Goal: Information Seeking & Learning: Compare options

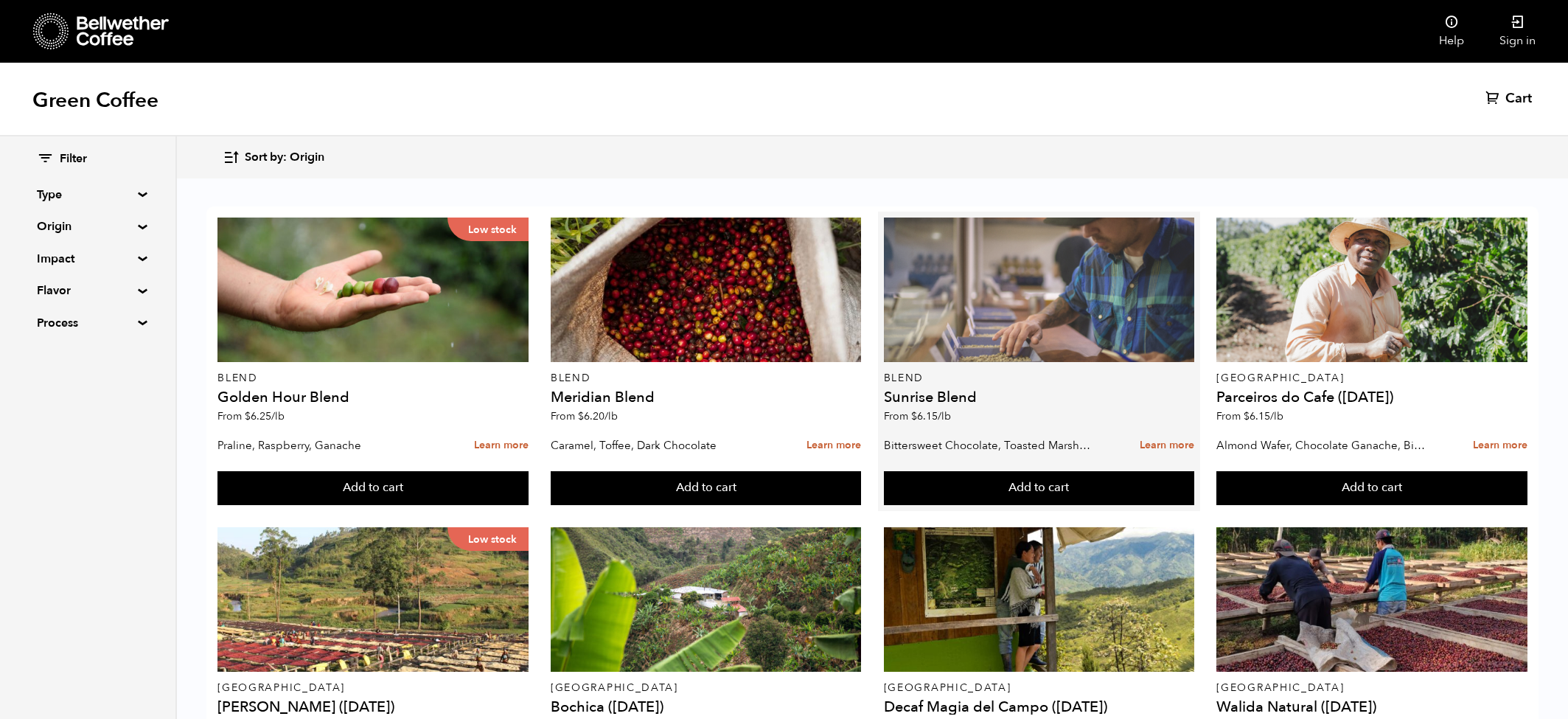
click at [980, 311] on div at bounding box center [1039, 289] width 311 height 144
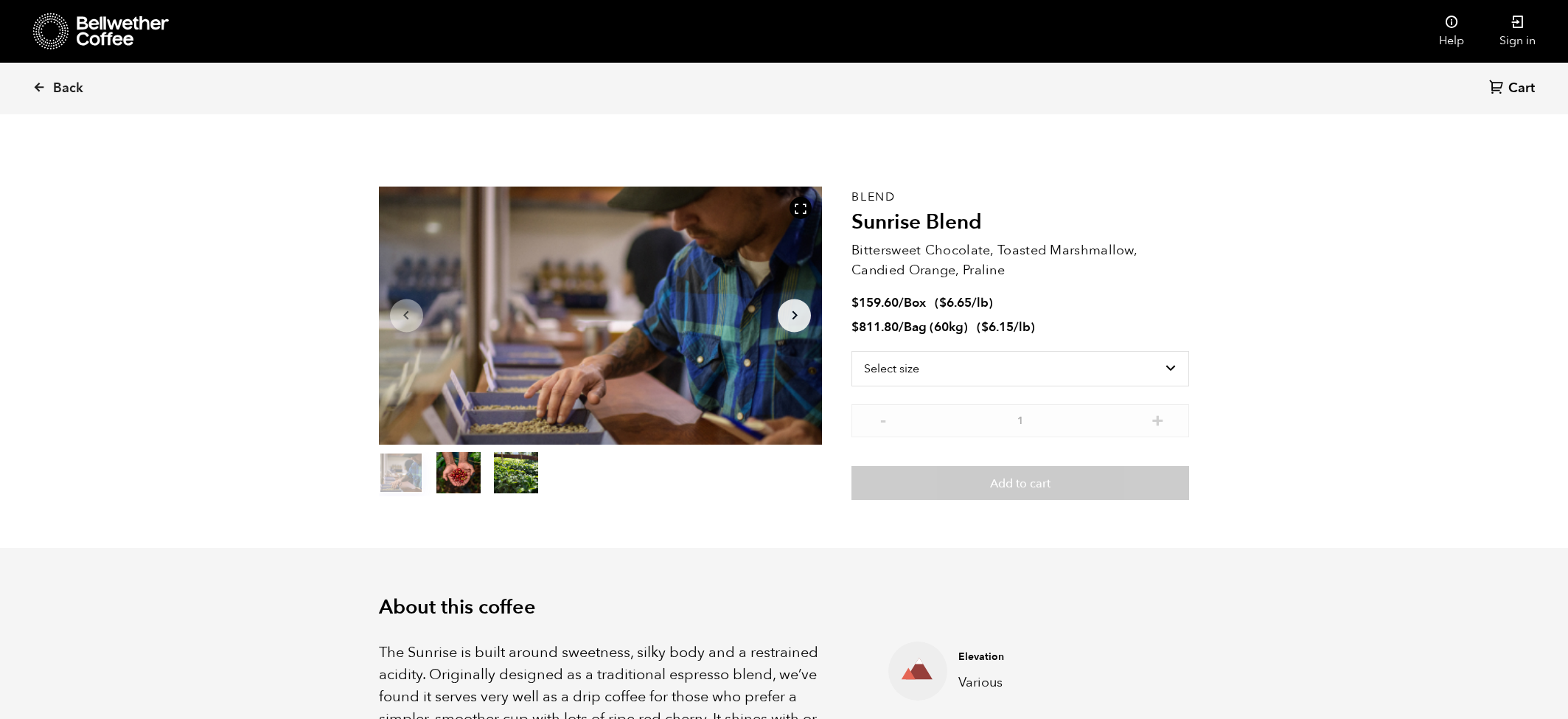
scroll to position [641, 785]
click at [876, 372] on select "Select size Bag (60kg) (132 lbs) Box (24 lbs)" at bounding box center [1020, 369] width 338 height 35
select select "bag-3"
click at [852, 351] on select "Select size Bag (60kg) (132 lbs) Box (24 lbs)" at bounding box center [1020, 369] width 338 height 35
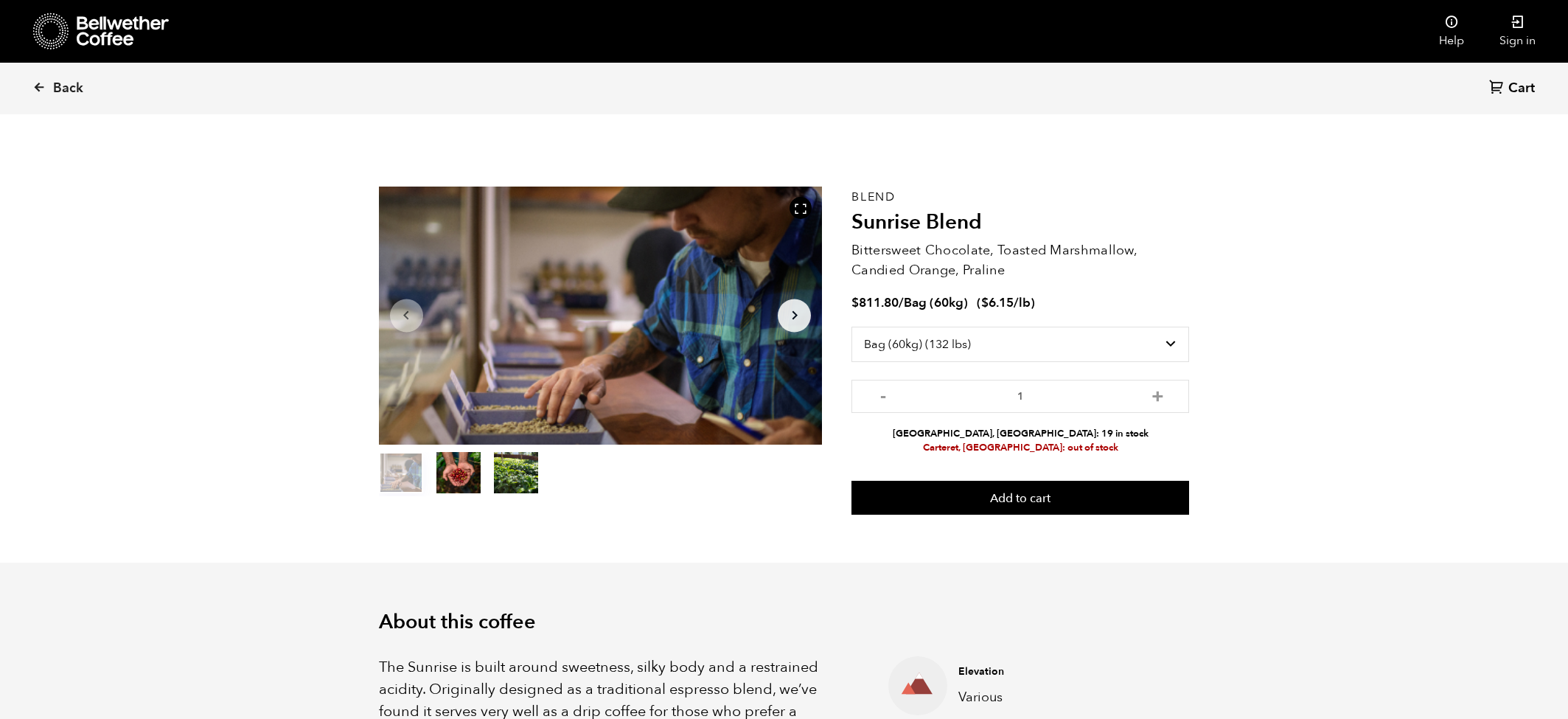
drag, startPoint x: 1097, startPoint y: 450, endPoint x: 957, endPoint y: 431, distance: 141.3
click at [957, 431] on ul "Alameda, CA: 19 in stock Carteret, NJ: out of stock" at bounding box center [1020, 440] width 338 height 28
click at [63, 87] on span "Back" at bounding box center [68, 88] width 30 height 17
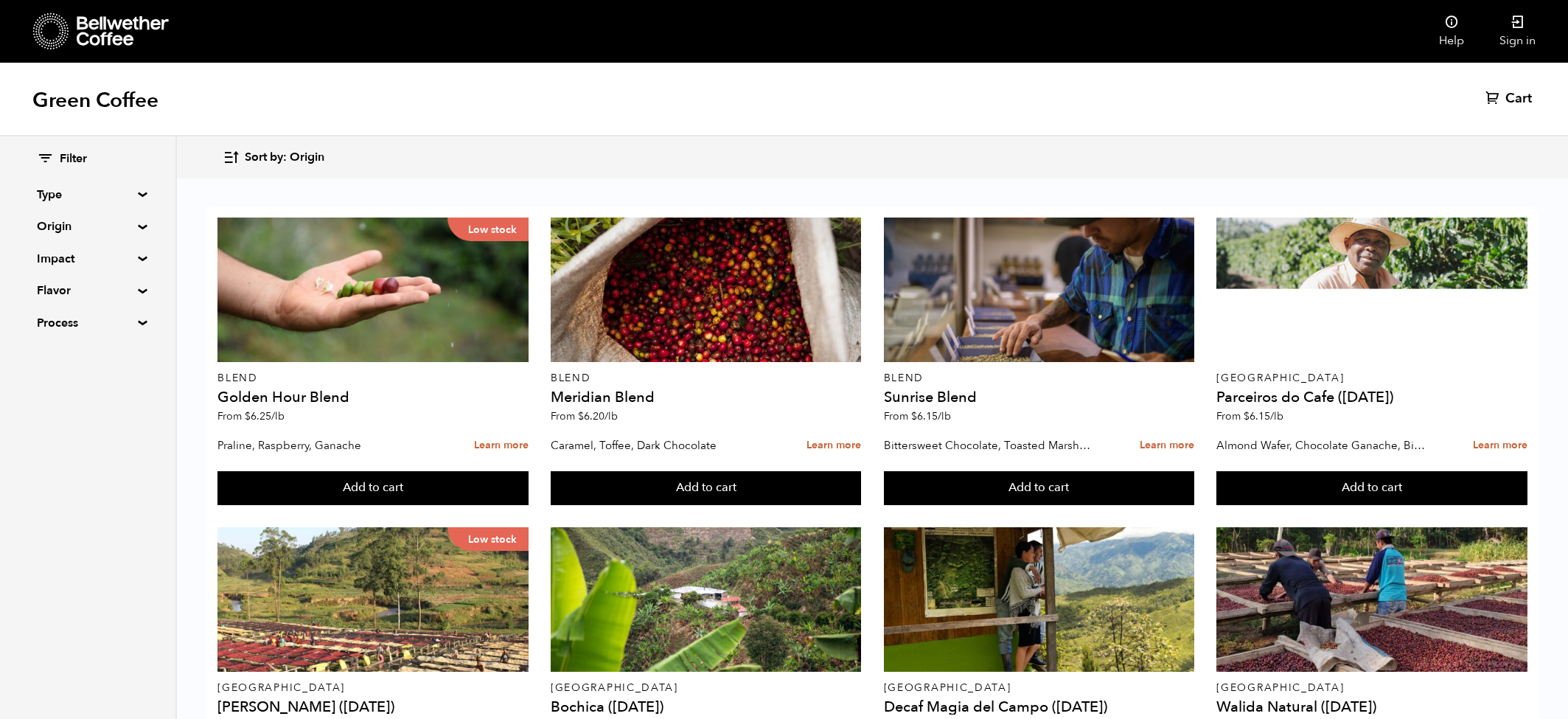
scroll to position [771, 0]
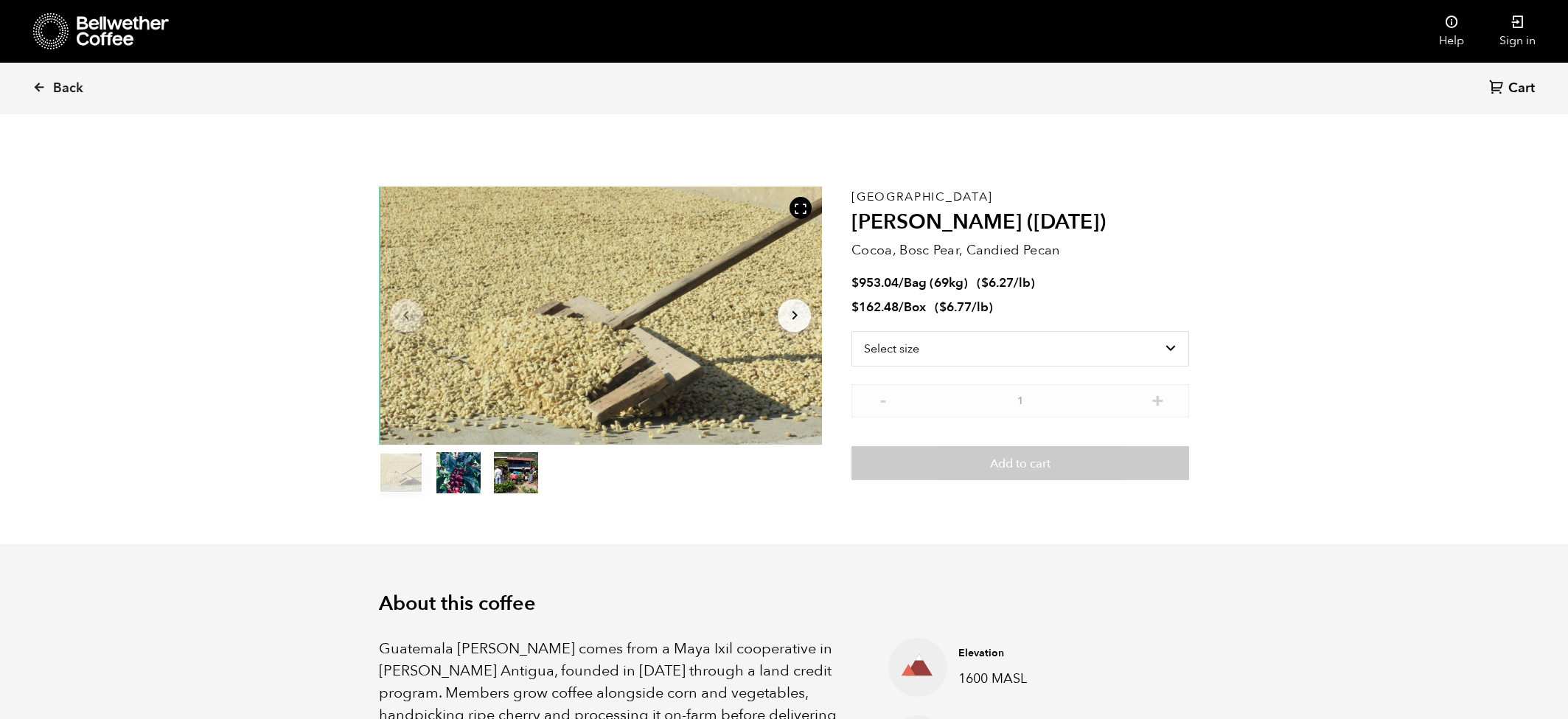
scroll to position [641, 785]
click at [970, 347] on select "Select size Bag (69kg) (152 lbs) Box (24 lbs)" at bounding box center [1020, 348] width 338 height 35
select select "bag-2"
click at [852, 331] on select "Select size Bag (69kg) (152 lbs) Box (24 lbs)" at bounding box center [1020, 348] width 338 height 35
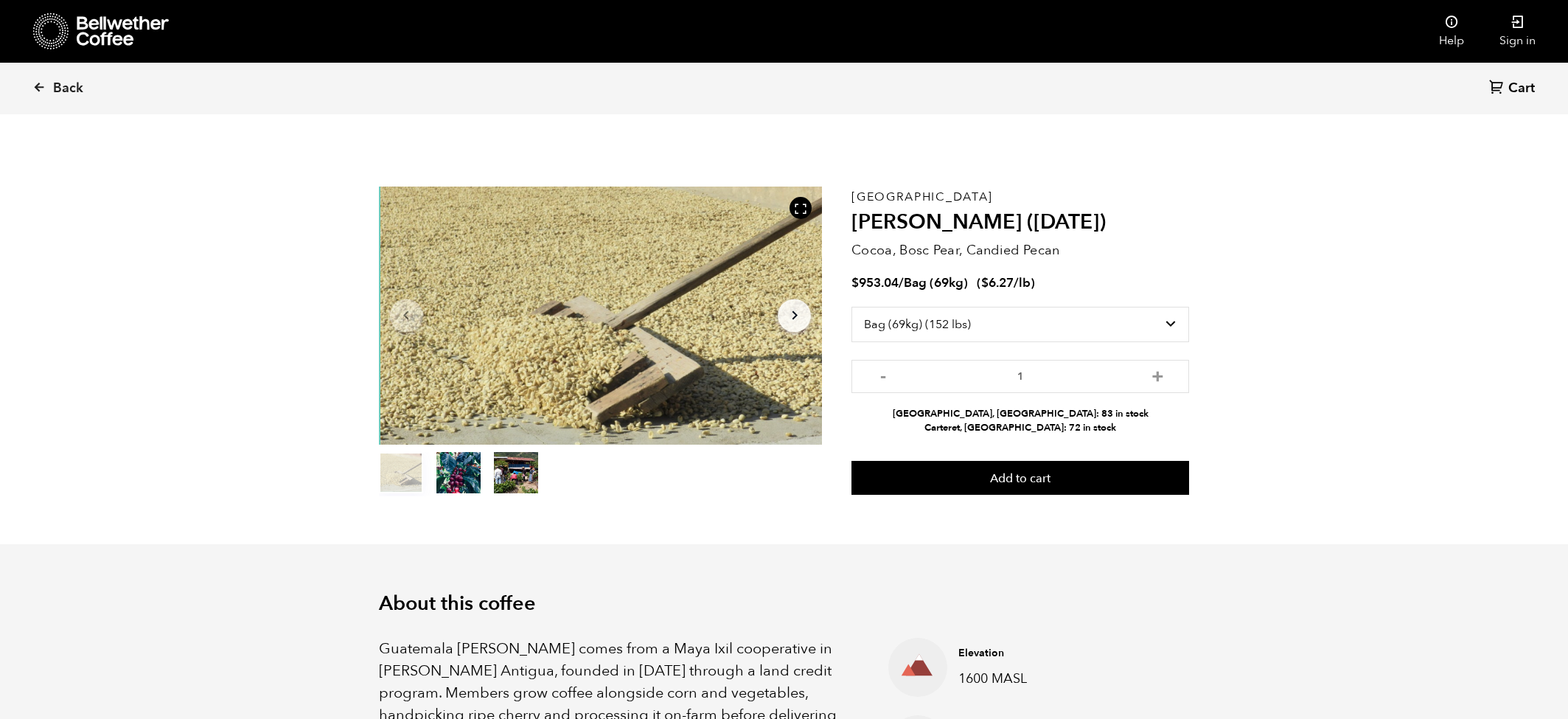
drag, startPoint x: 942, startPoint y: 379, endPoint x: 911, endPoint y: 414, distance: 46.8
click at [911, 414] on ul "Alameda, CA: 83 in stock Carteret, NJ: 72 in stock" at bounding box center [1020, 421] width 338 height 28
click at [71, 87] on span "Back" at bounding box center [68, 88] width 30 height 17
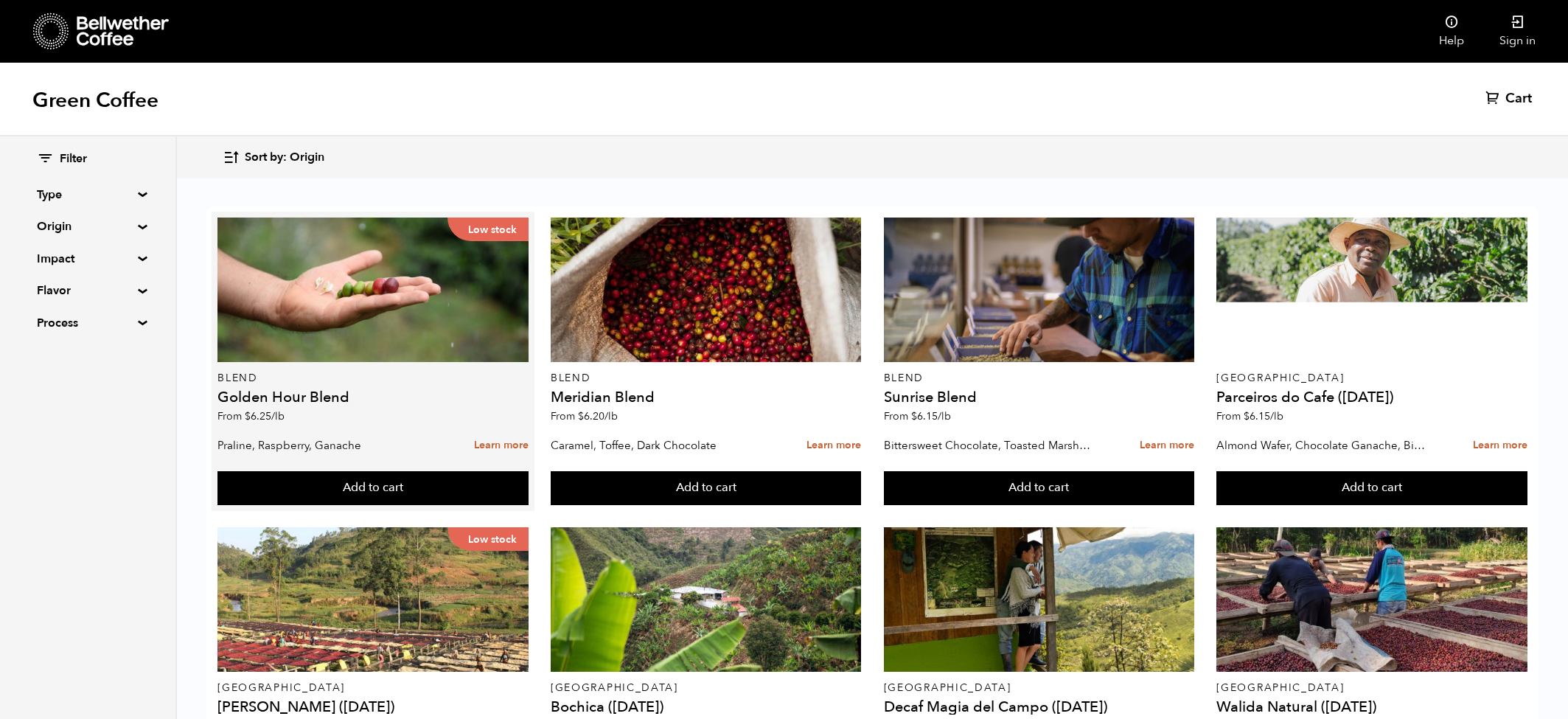
scroll to position [154, 0]
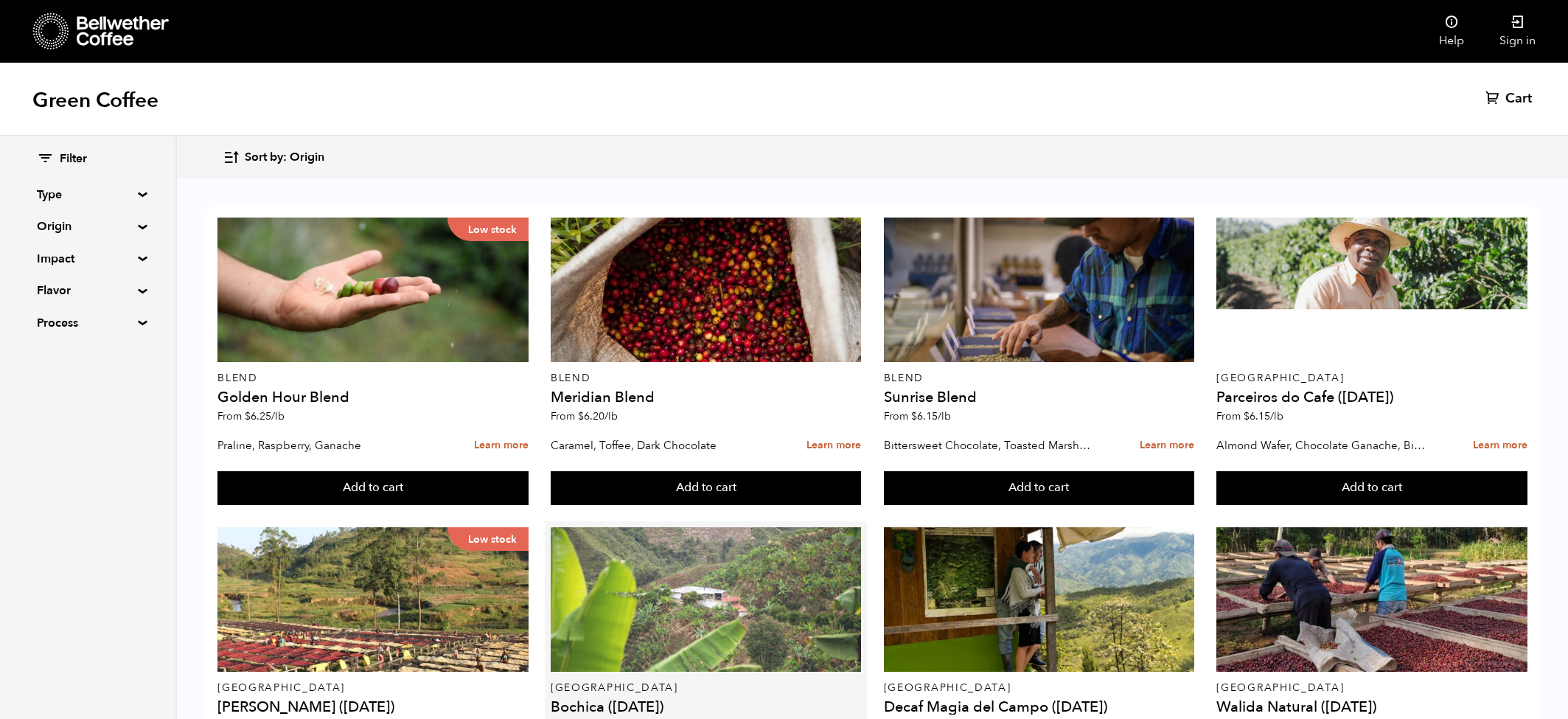
click at [724, 527] on div at bounding box center [706, 599] width 311 height 144
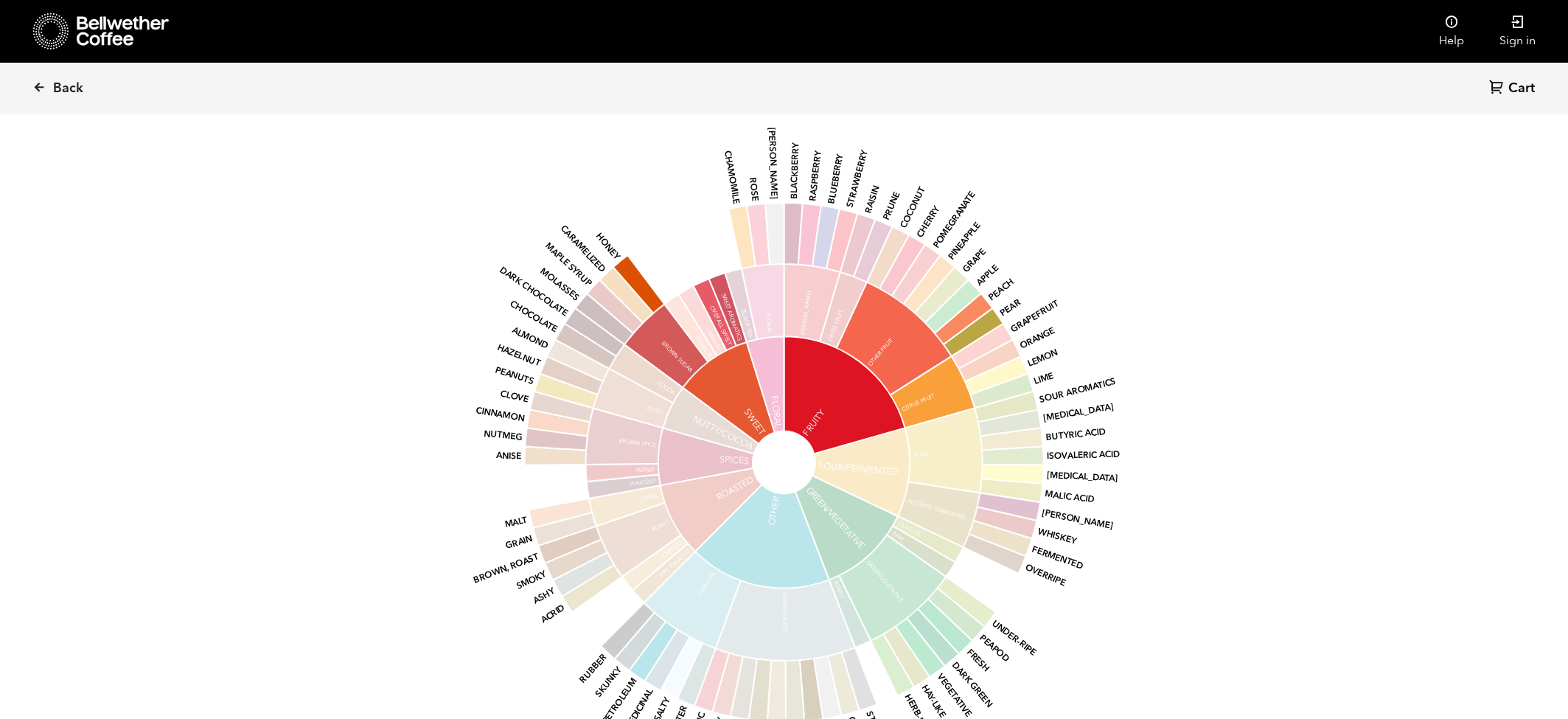
scroll to position [942, 0]
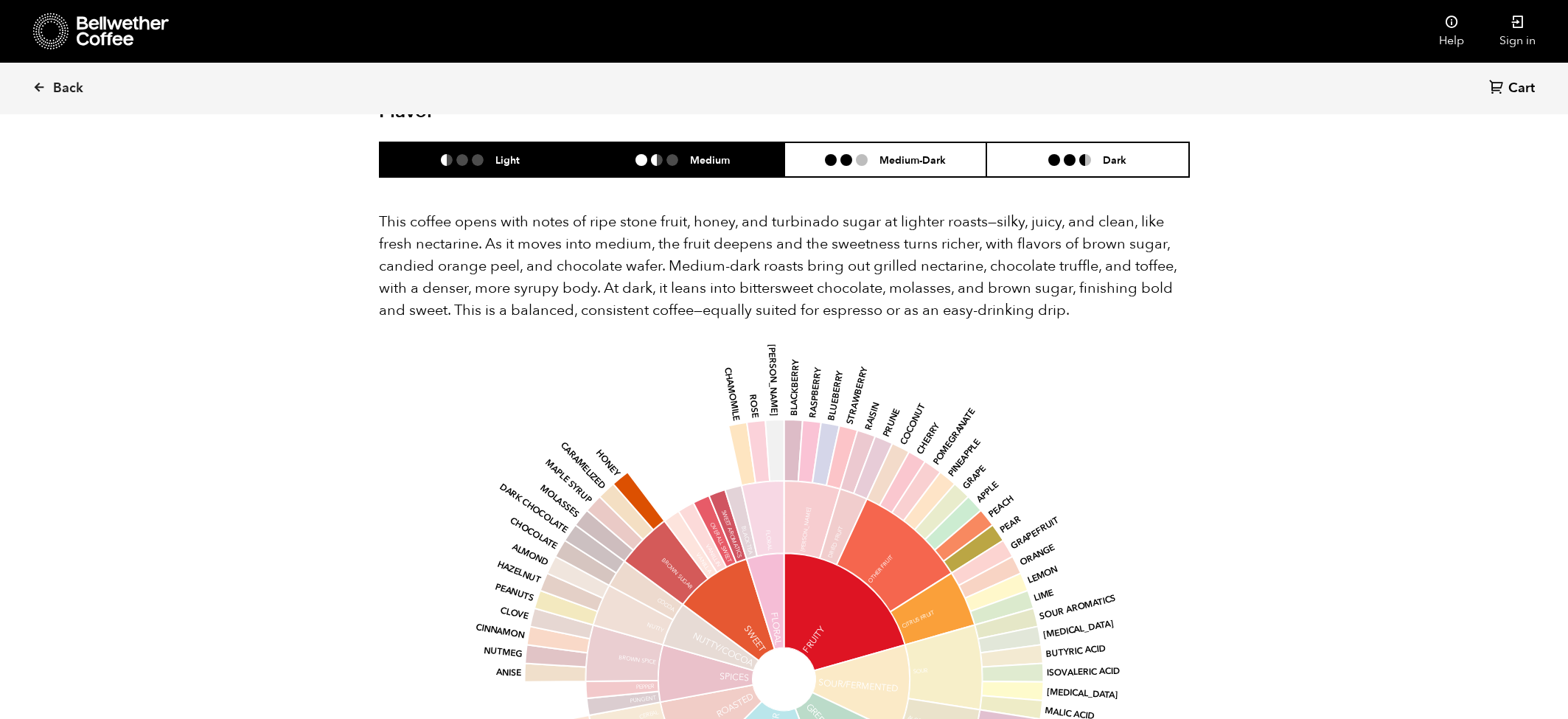
click at [670, 143] on li "Medium" at bounding box center [683, 160] width 202 height 35
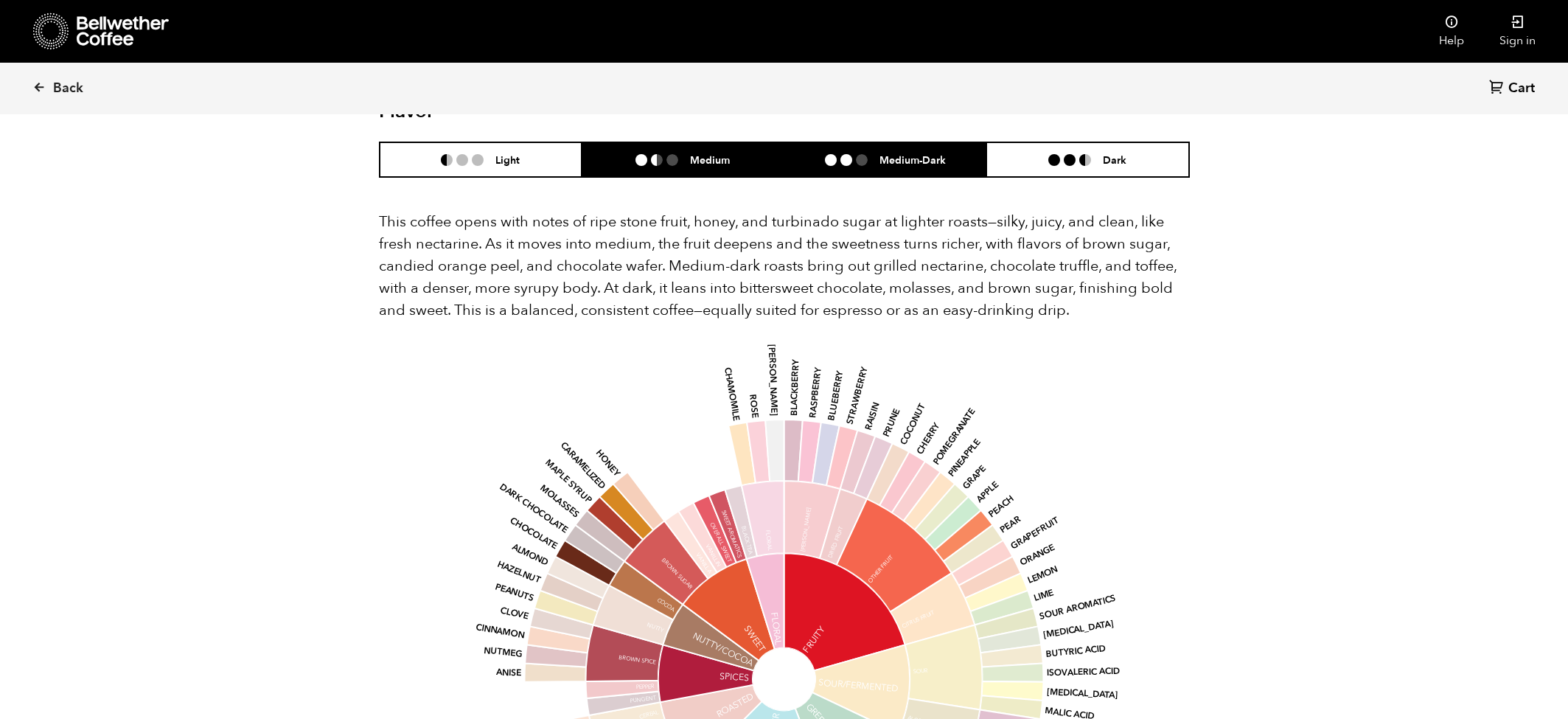
click at [845, 143] on li "Medium-Dark" at bounding box center [886, 160] width 202 height 35
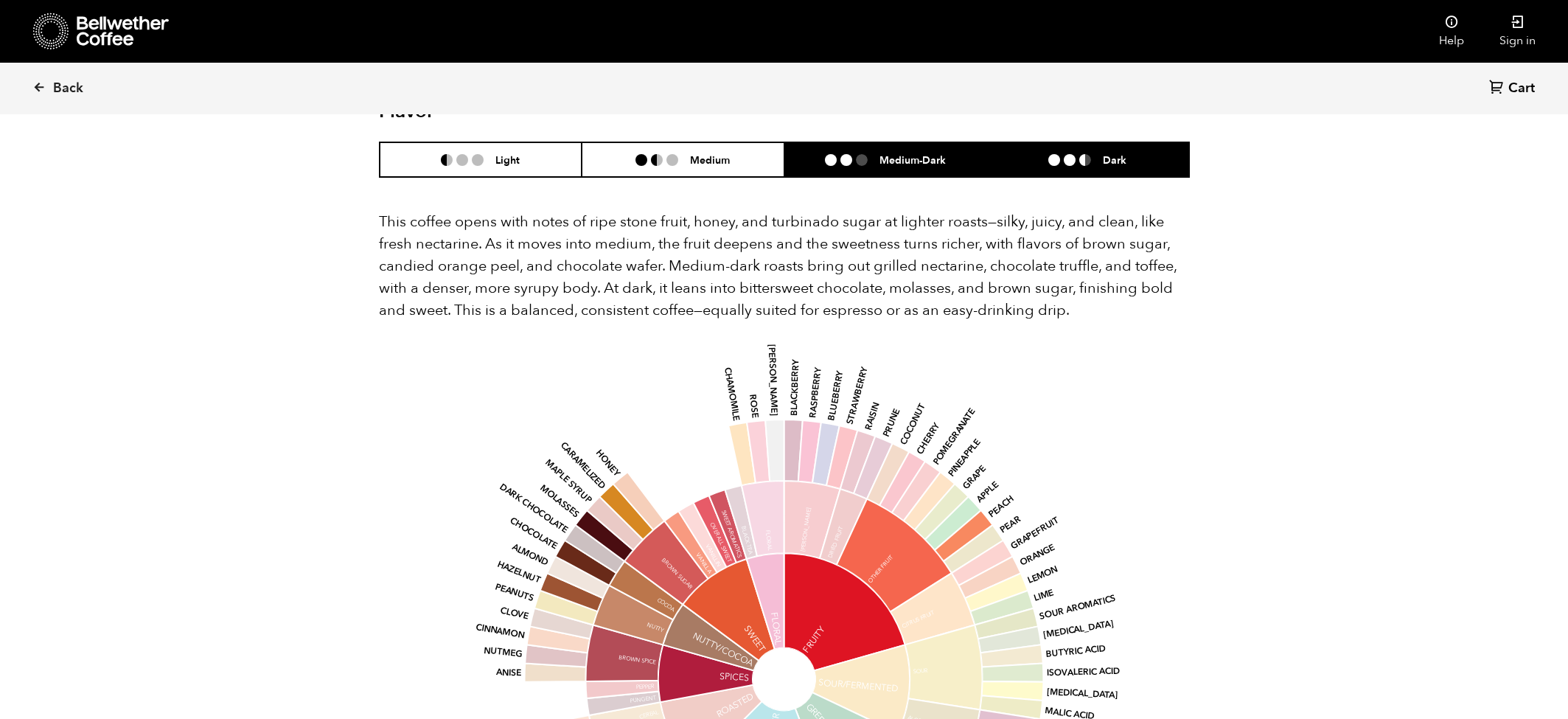
click at [1060, 143] on li "Dark" at bounding box center [1088, 160] width 202 height 35
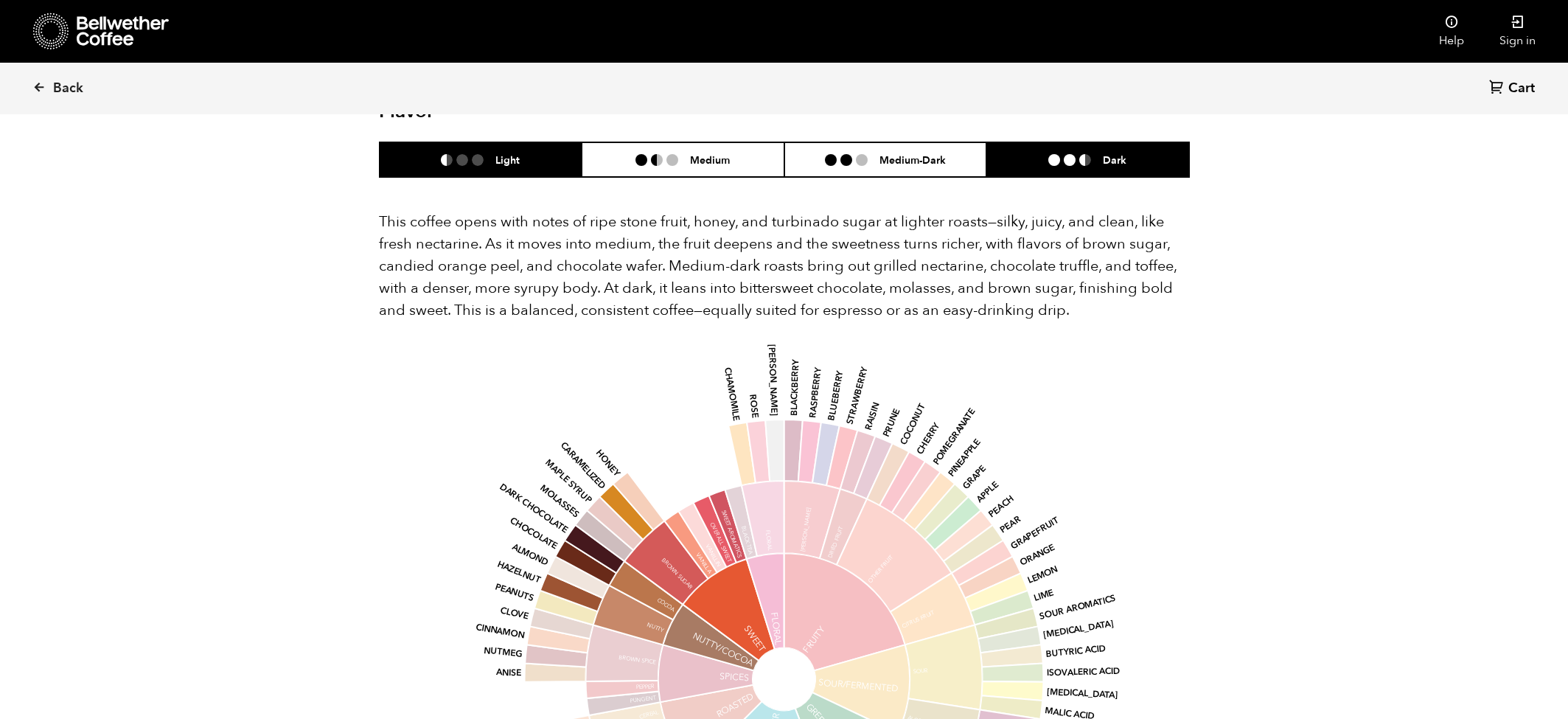
click at [509, 143] on li "Light" at bounding box center [481, 160] width 202 height 35
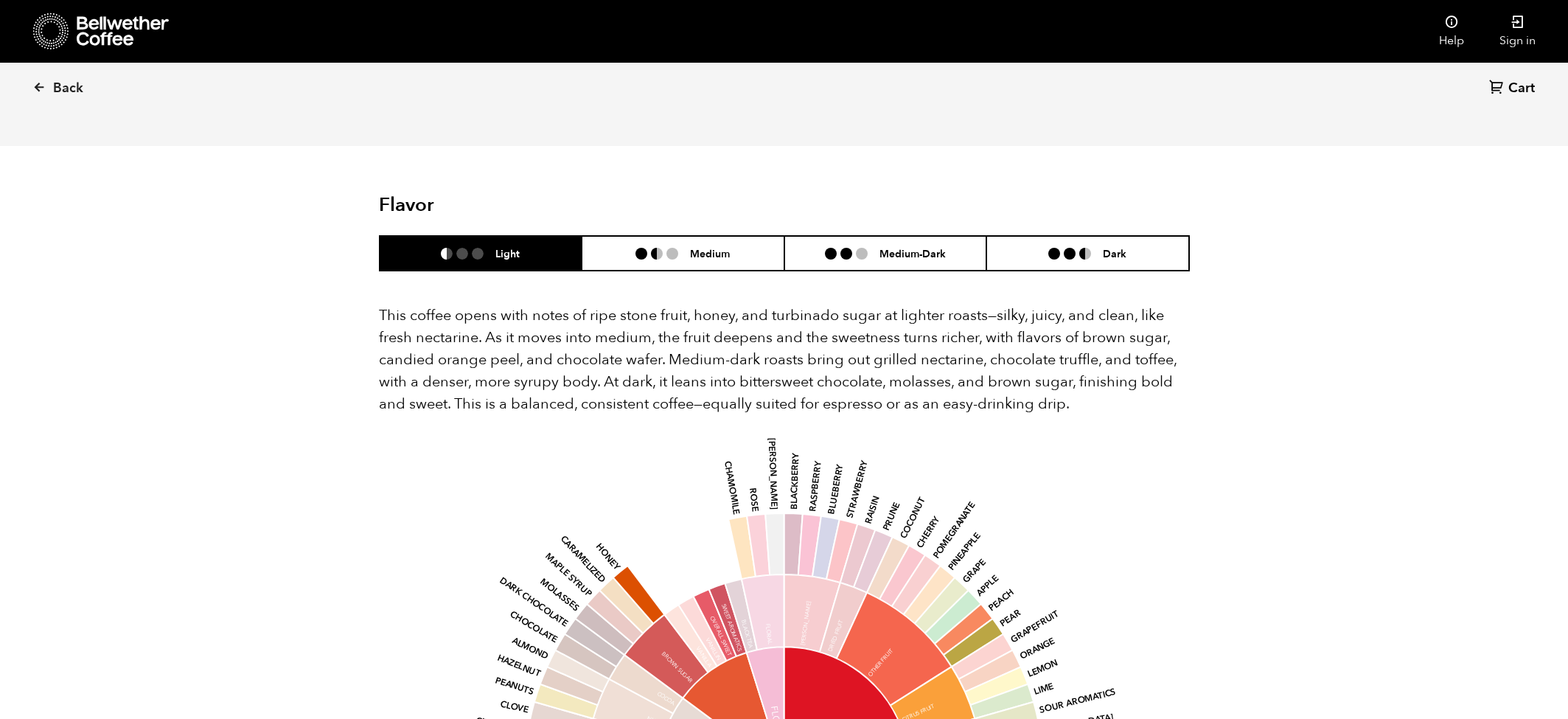
scroll to position [825, 0]
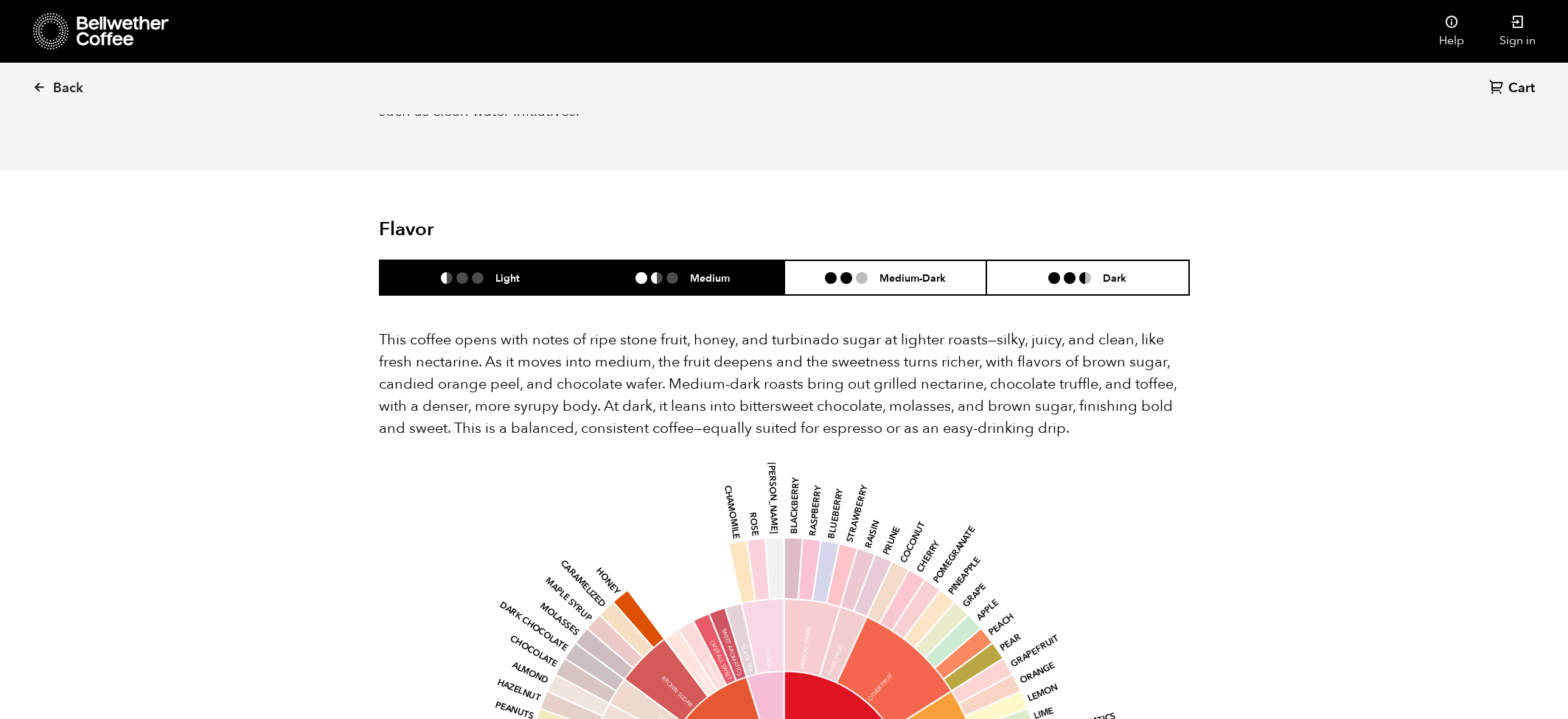
click at [669, 272] on li at bounding box center [672, 278] width 12 height 12
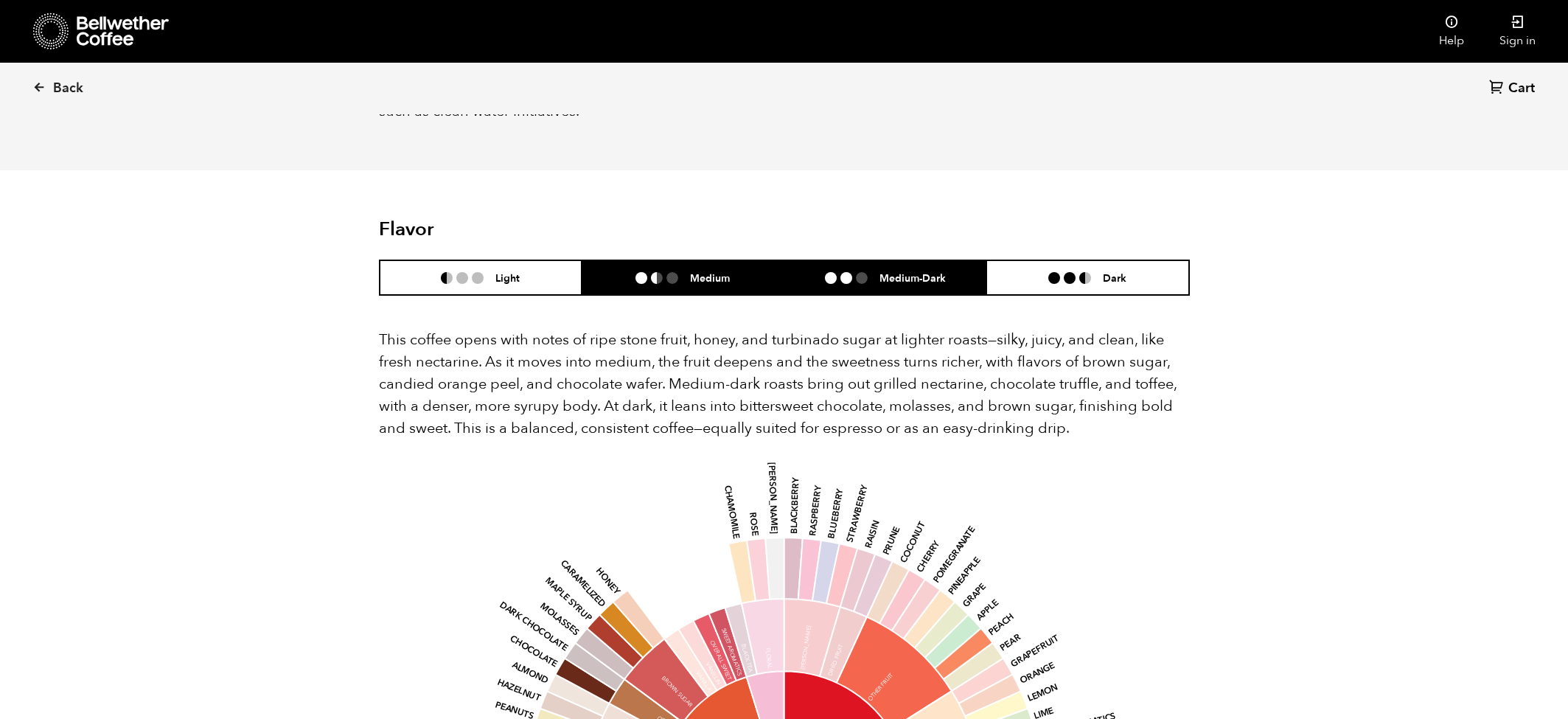
click at [864, 260] on li "Medium-Dark" at bounding box center [886, 278] width 202 height 35
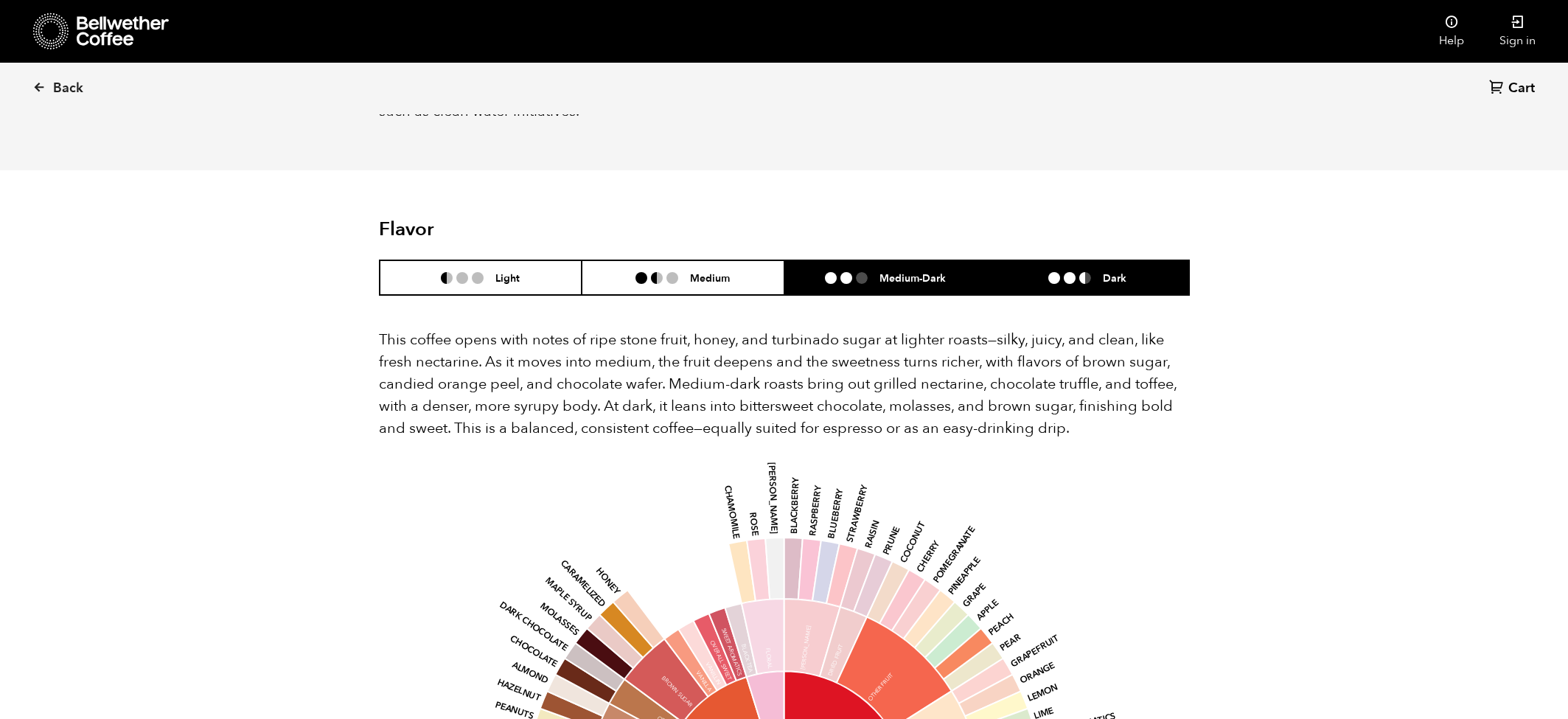
click at [1117, 271] on h6 "Dark" at bounding box center [1115, 278] width 24 height 13
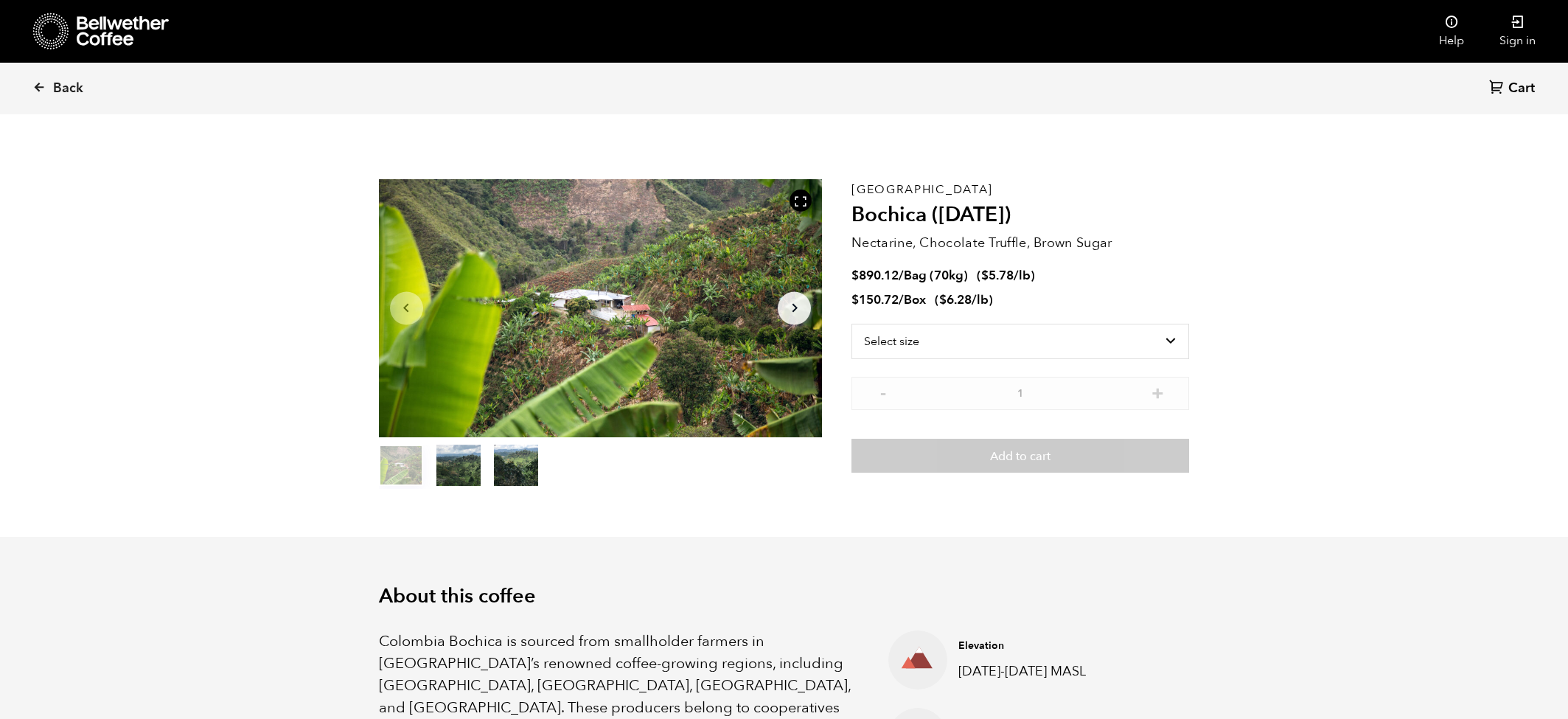
scroll to position [0, 0]
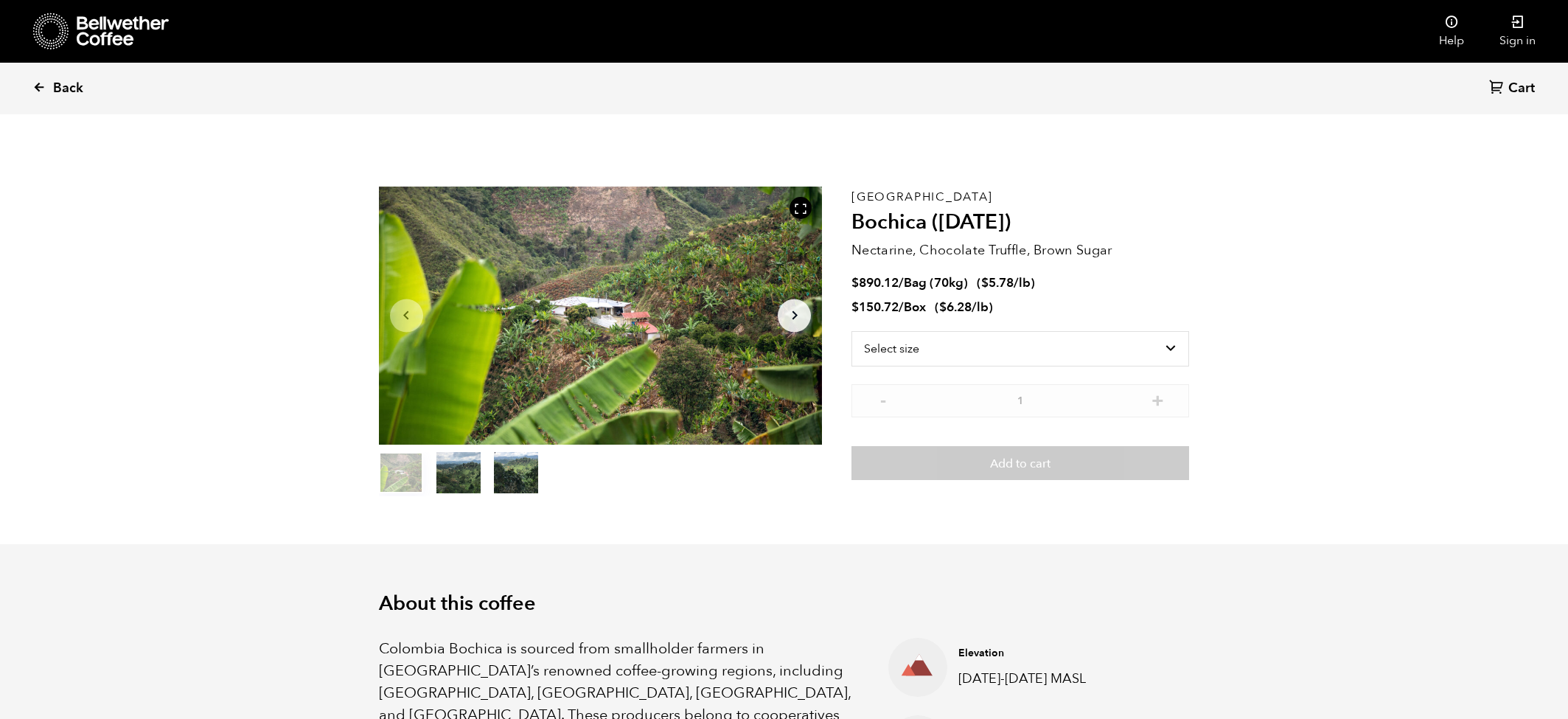
click at [68, 93] on span "Back" at bounding box center [68, 88] width 30 height 17
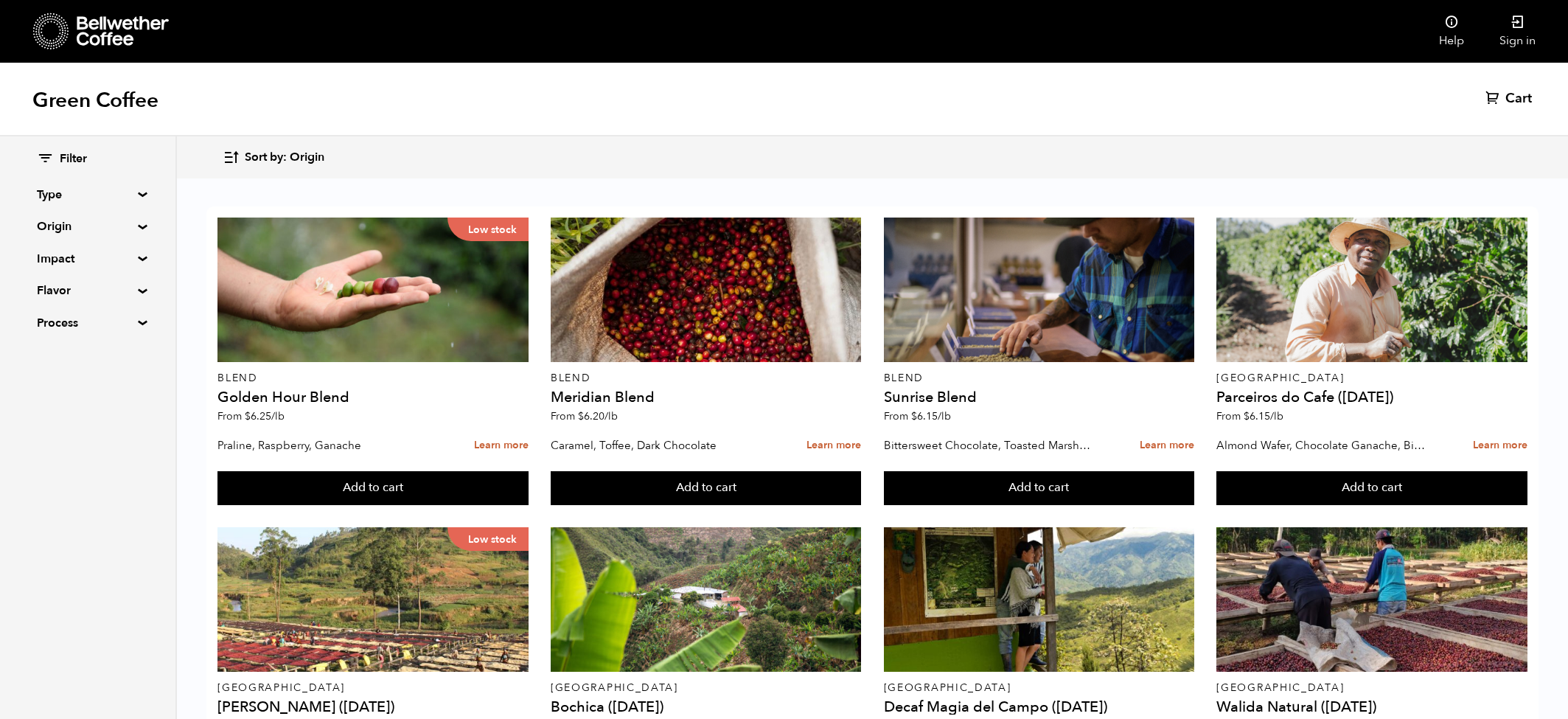
scroll to position [770, 0]
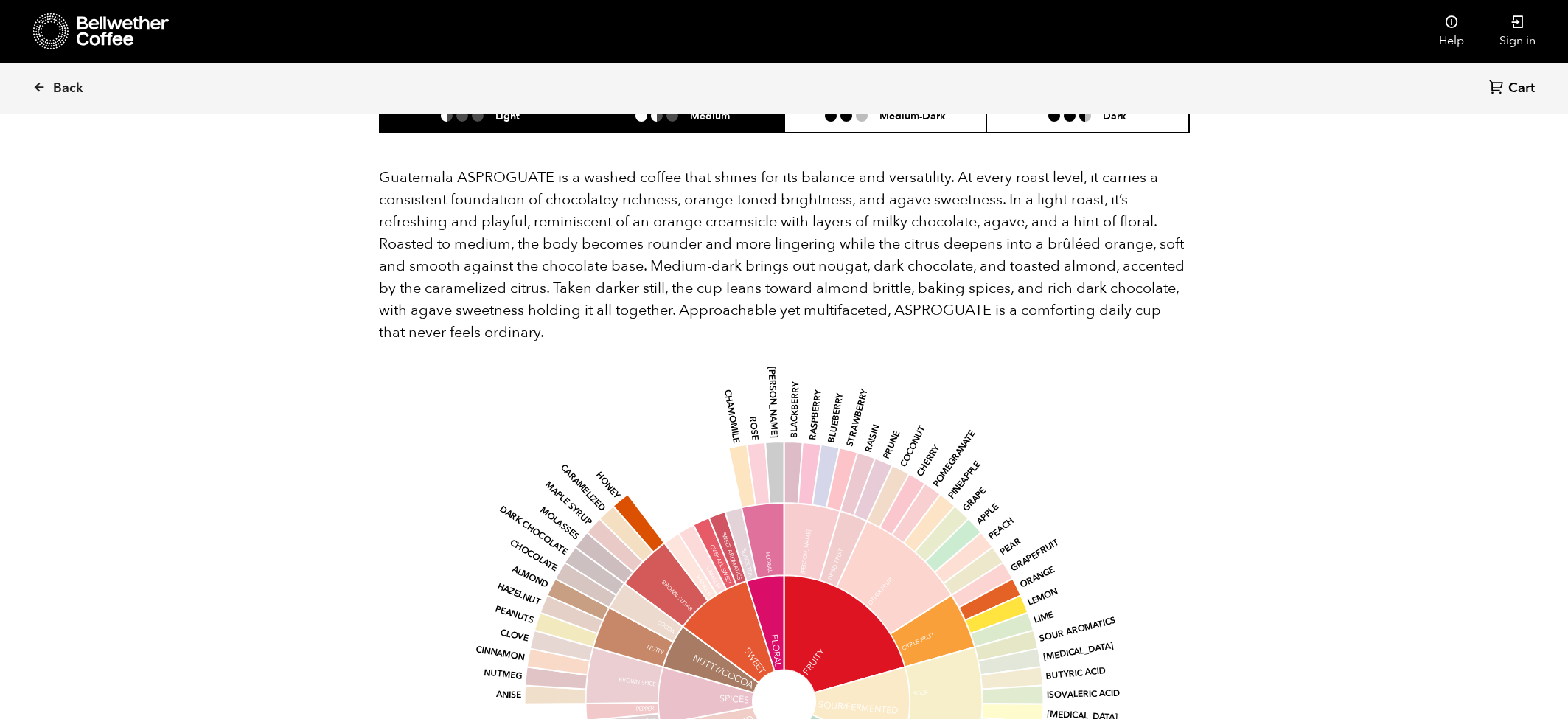
click at [704, 124] on li "Medium" at bounding box center [683, 116] width 202 height 35
click at [486, 124] on li "Light" at bounding box center [481, 116] width 202 height 35
click at [683, 120] on li "Medium" at bounding box center [683, 116] width 202 height 35
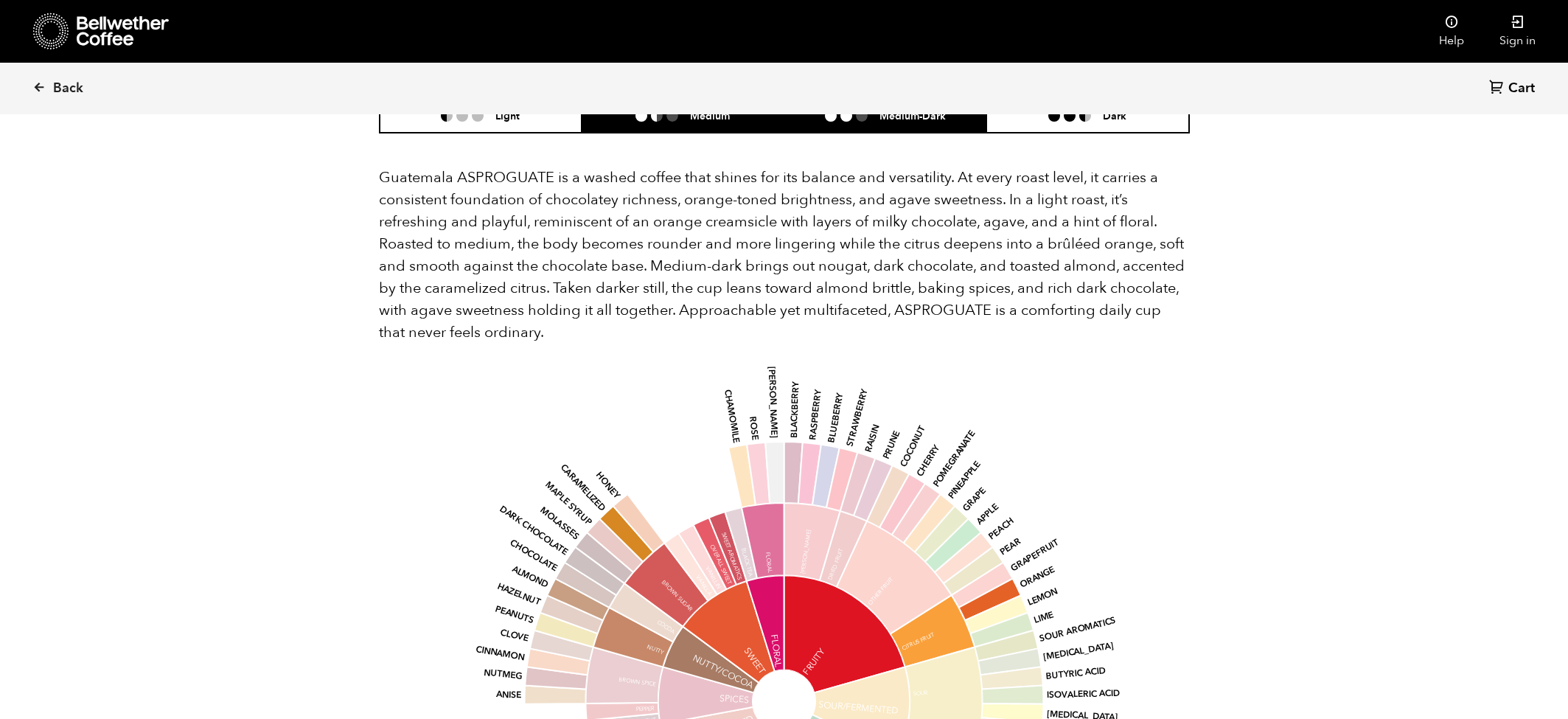
click at [870, 114] on ul at bounding box center [852, 115] width 54 height 12
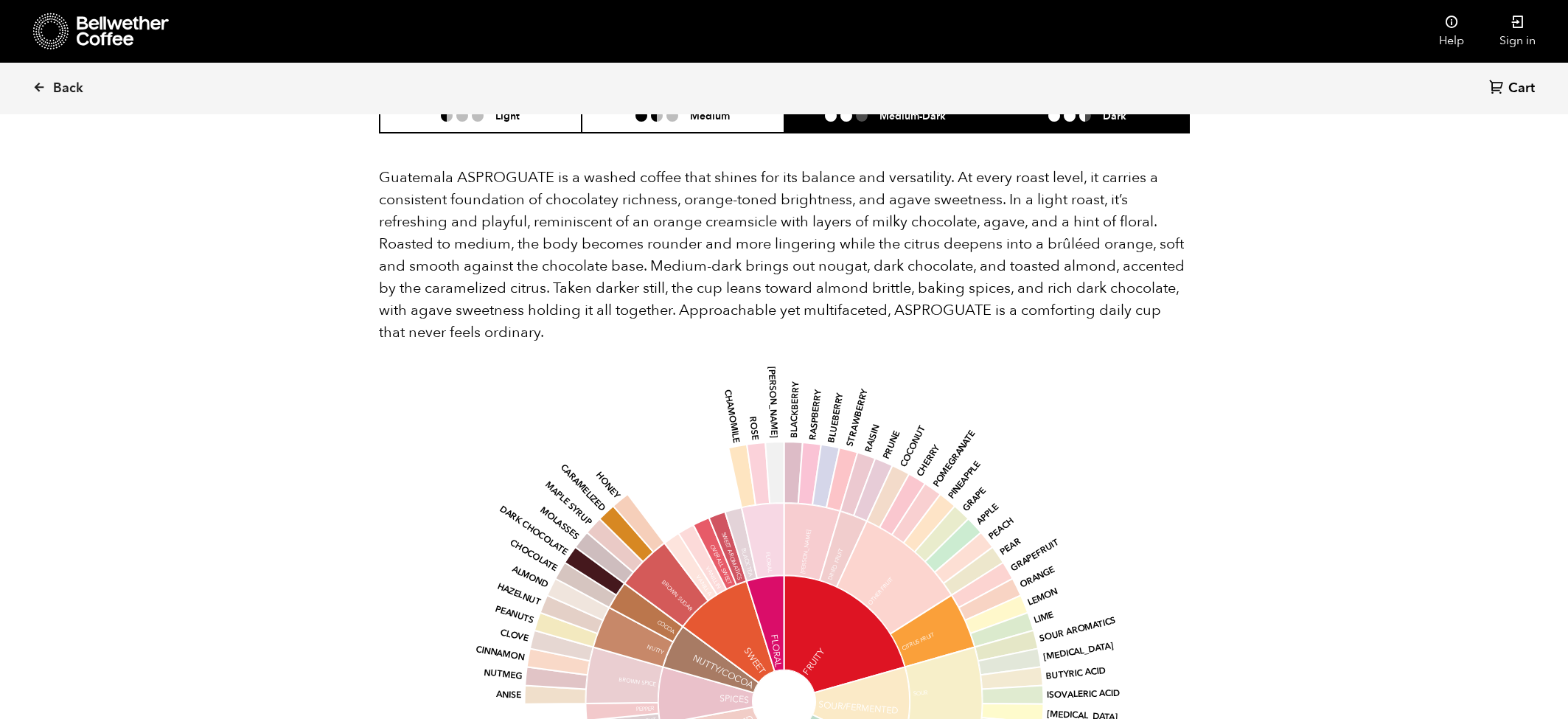
click at [1032, 118] on li "Dark" at bounding box center [1088, 116] width 202 height 35
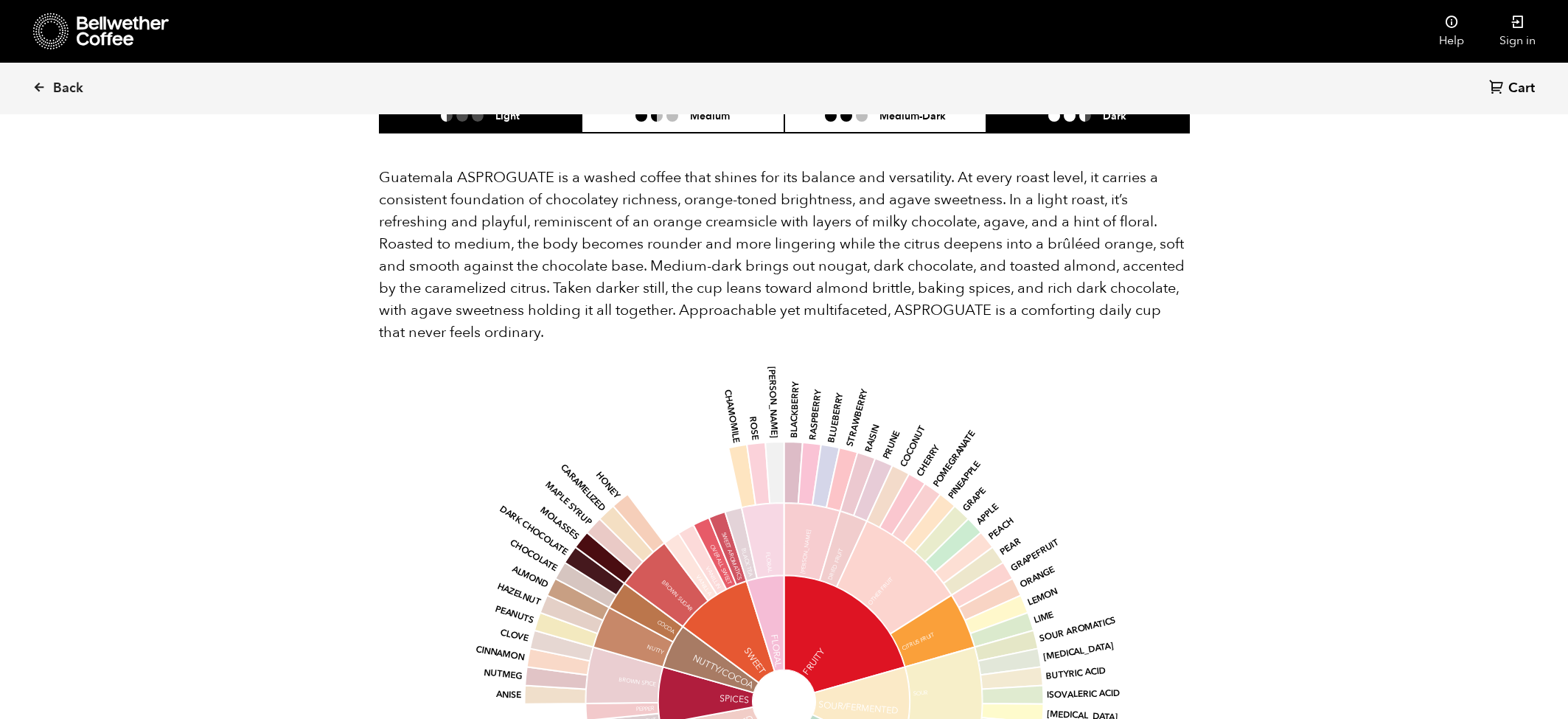
click at [541, 120] on li "Light" at bounding box center [481, 116] width 202 height 35
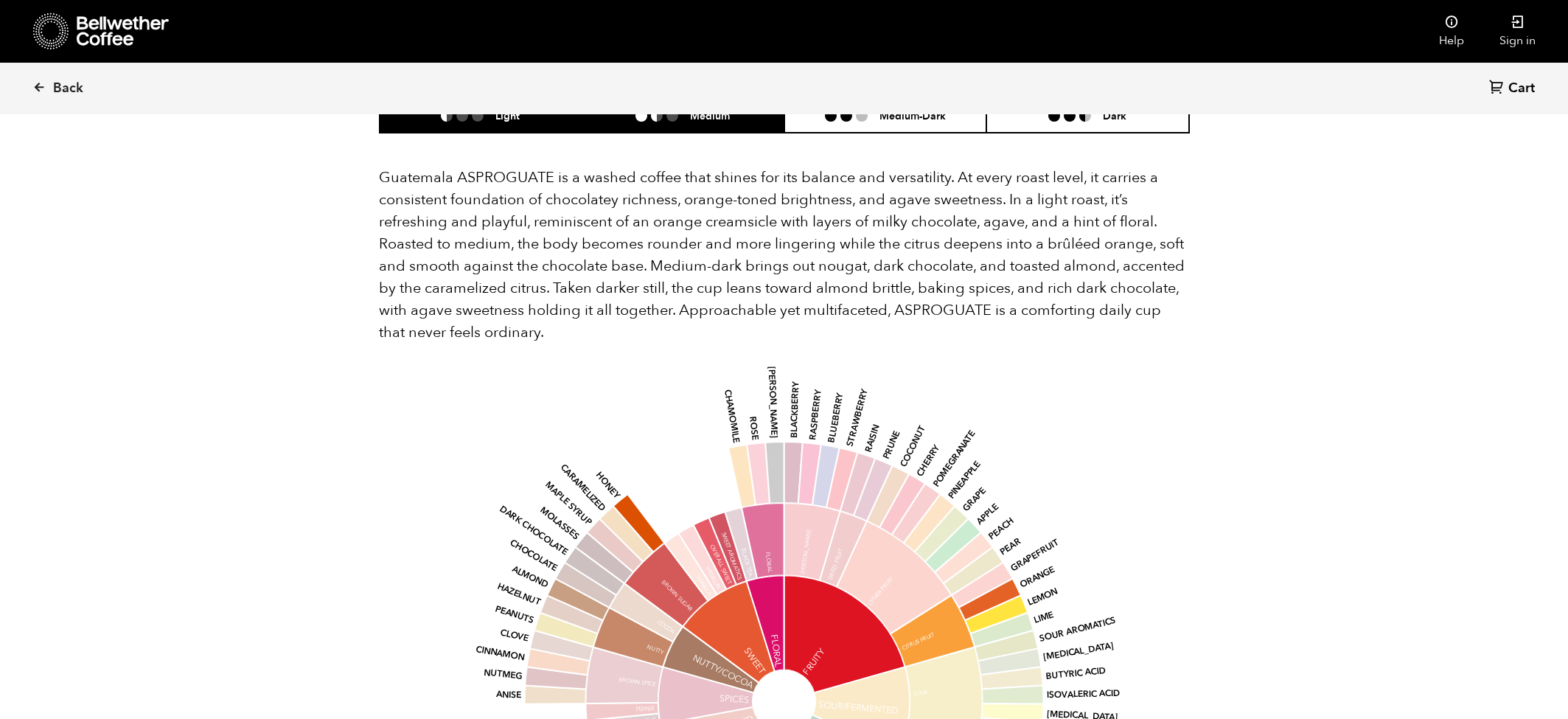
click at [728, 121] on h6 "Medium" at bounding box center [709, 116] width 40 height 13
click at [555, 125] on li "Light" at bounding box center [481, 116] width 202 height 35
click at [685, 124] on li "Medium" at bounding box center [683, 116] width 202 height 35
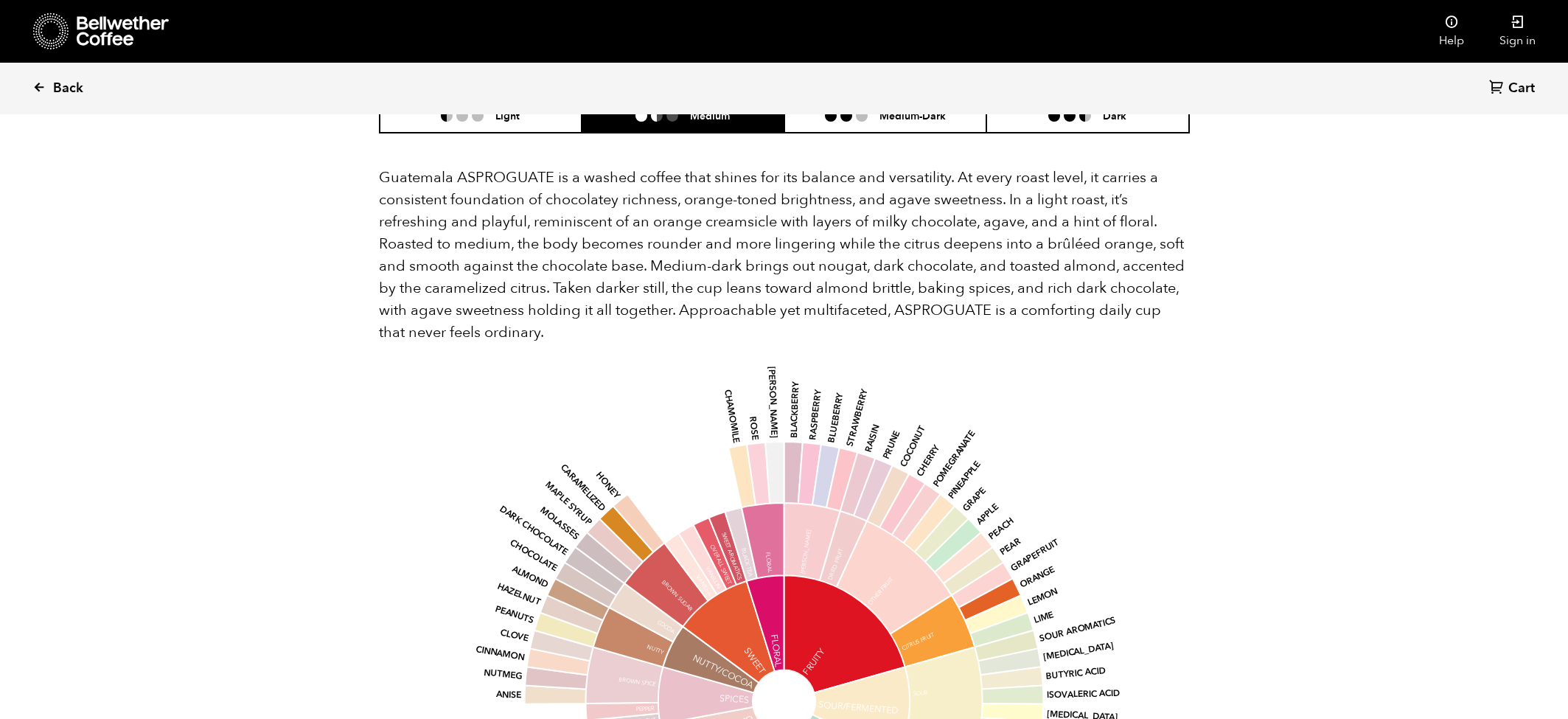
click at [59, 87] on span "Back" at bounding box center [68, 88] width 30 height 17
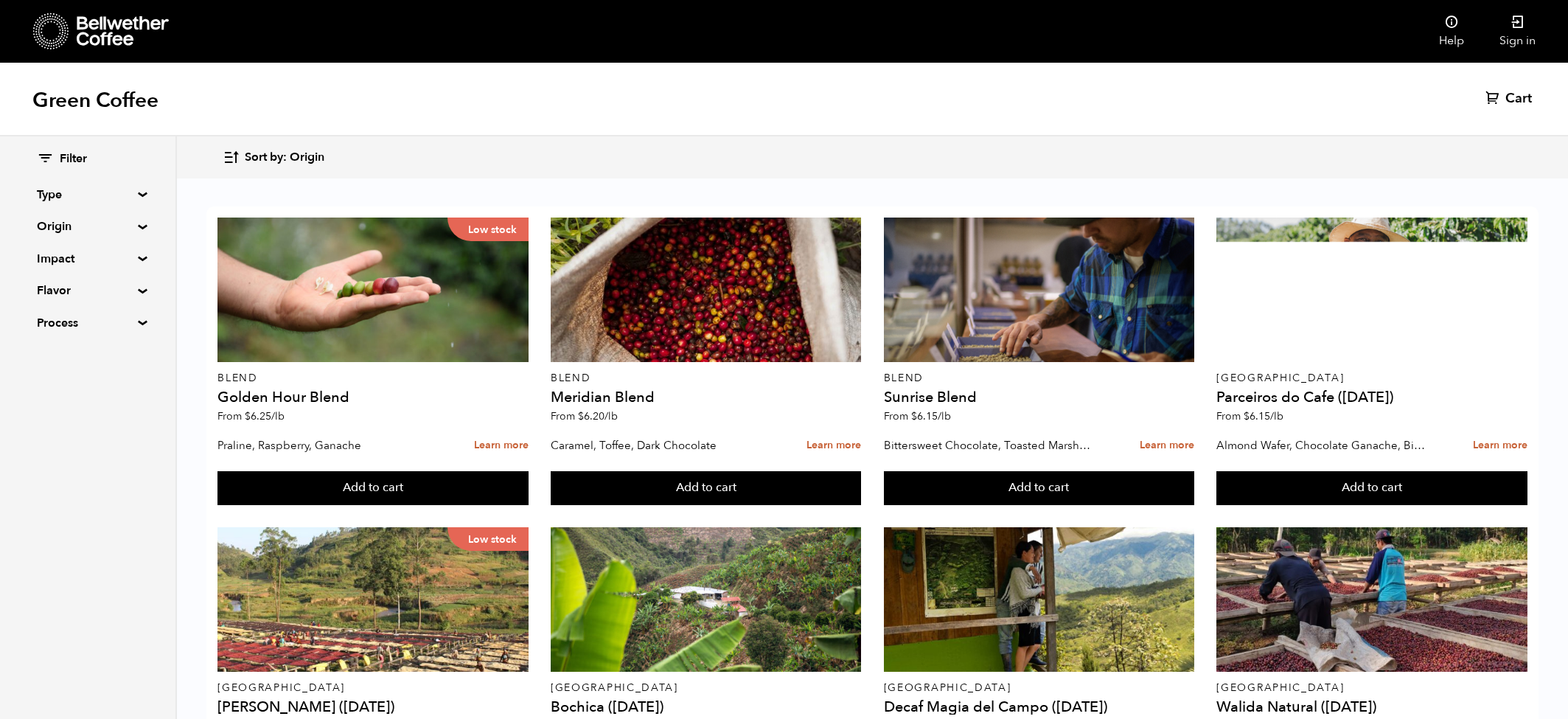
scroll to position [535, 0]
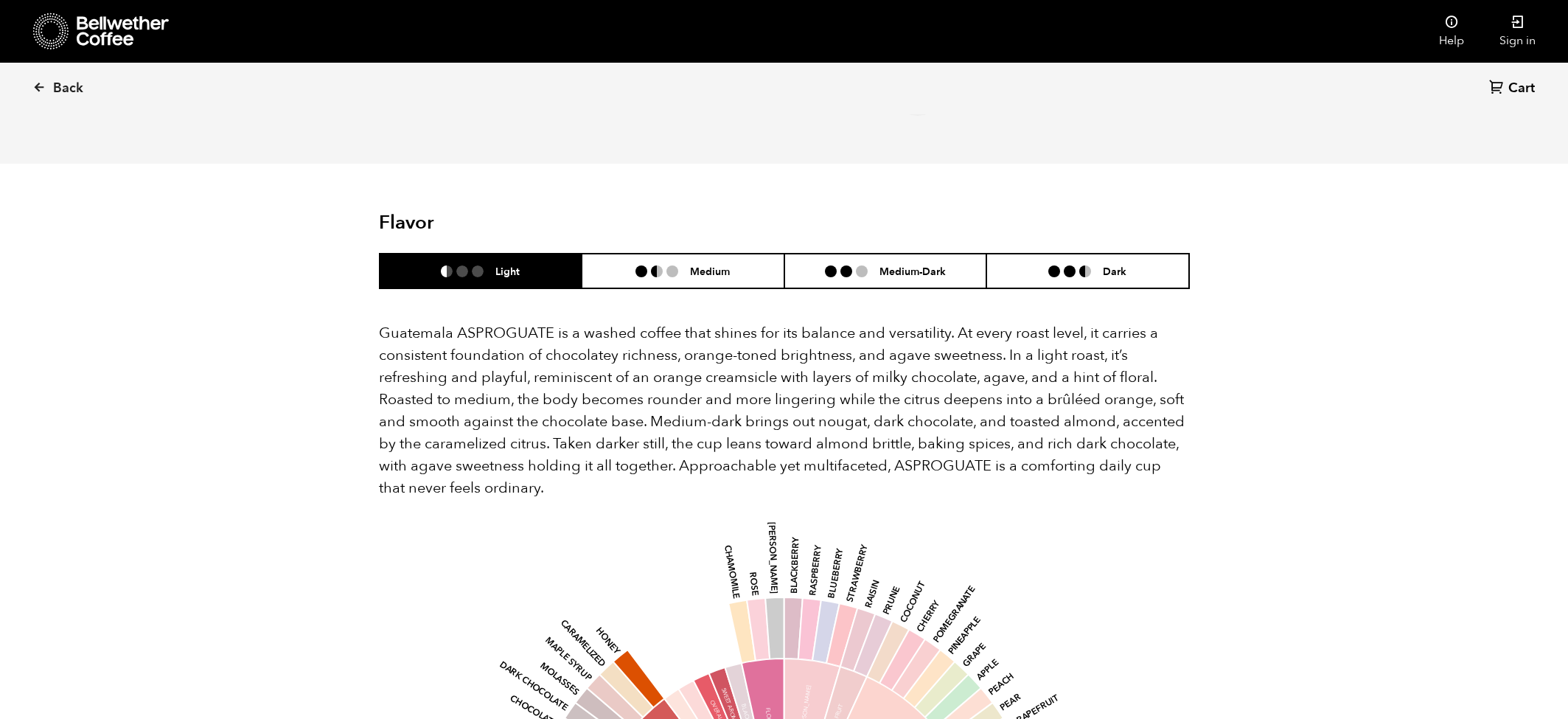
scroll to position [806, 0]
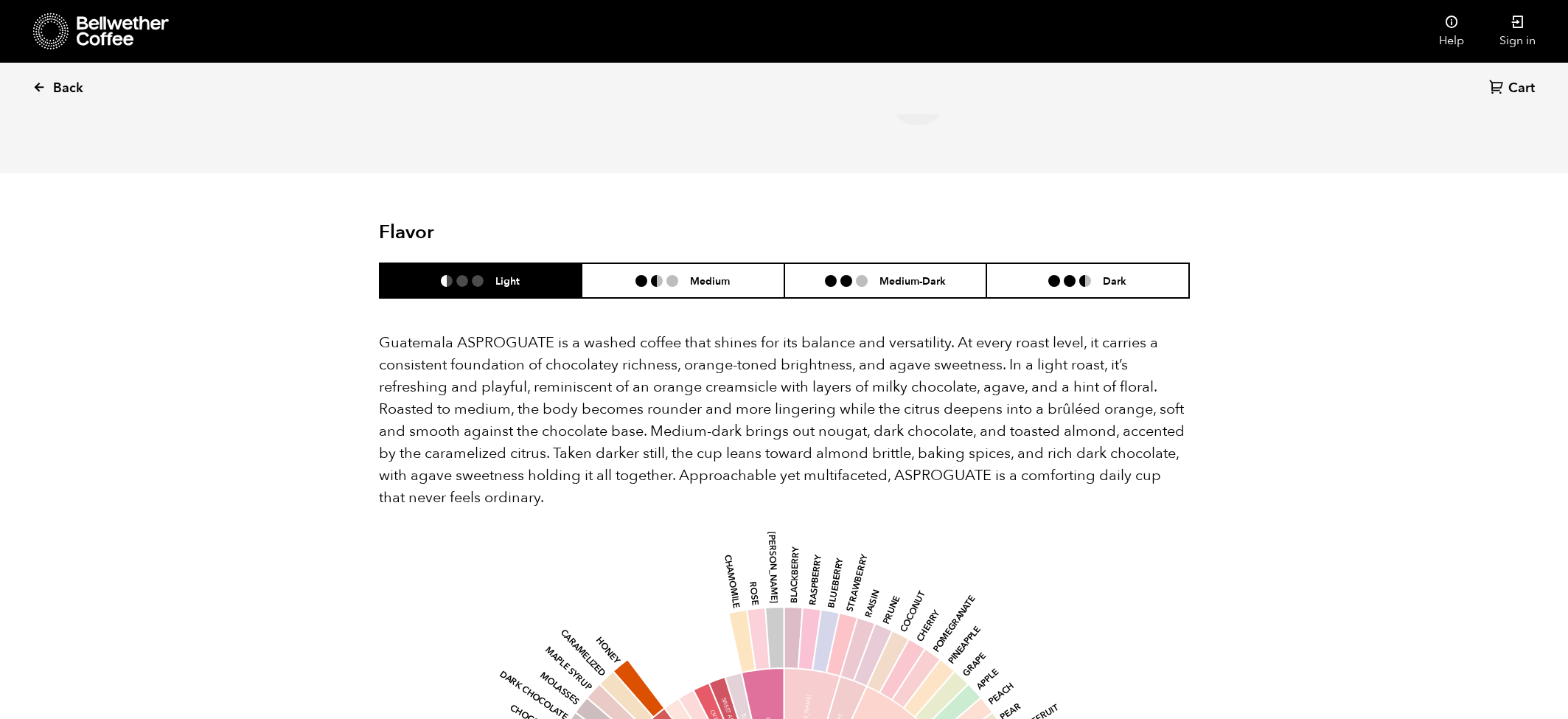
click at [63, 100] on link "Back" at bounding box center [77, 88] width 91 height 51
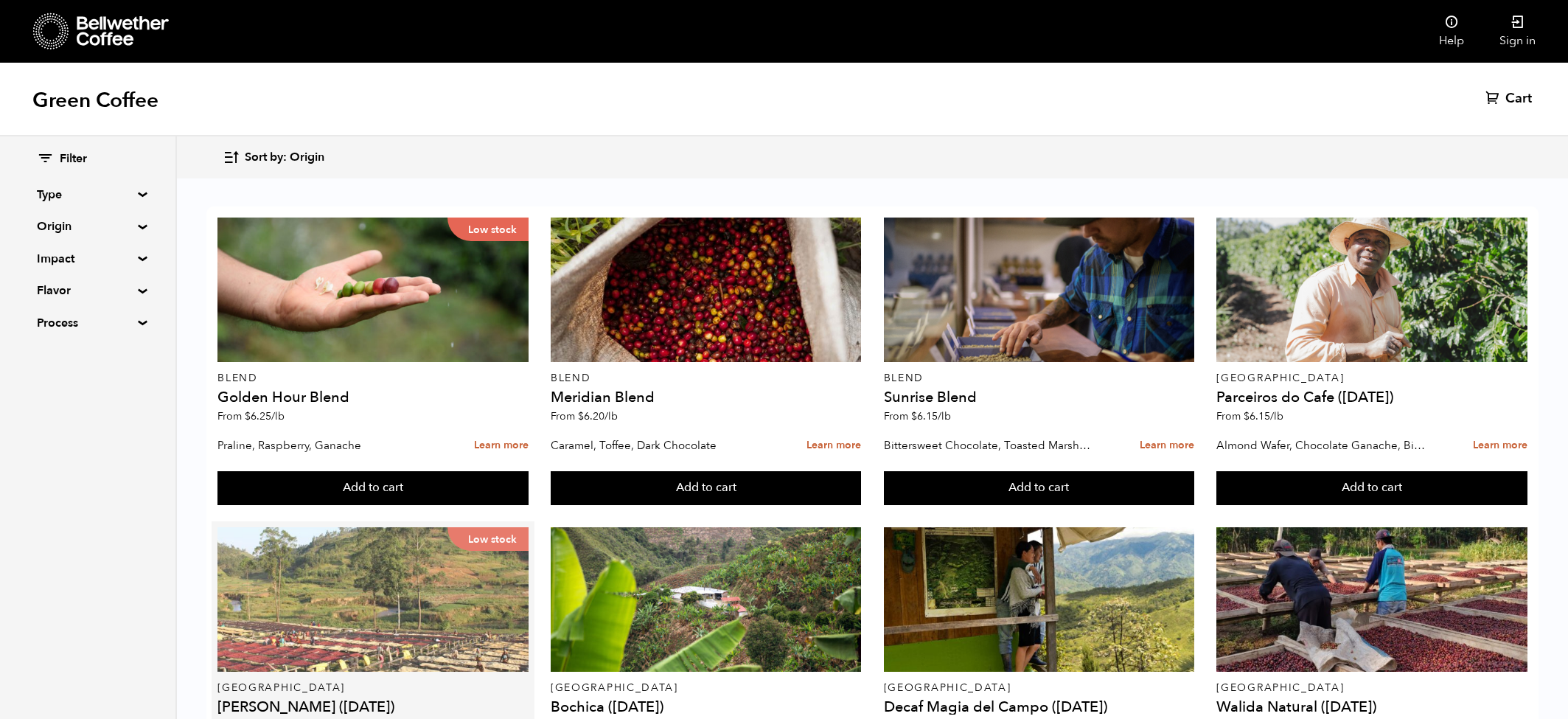
scroll to position [803, 0]
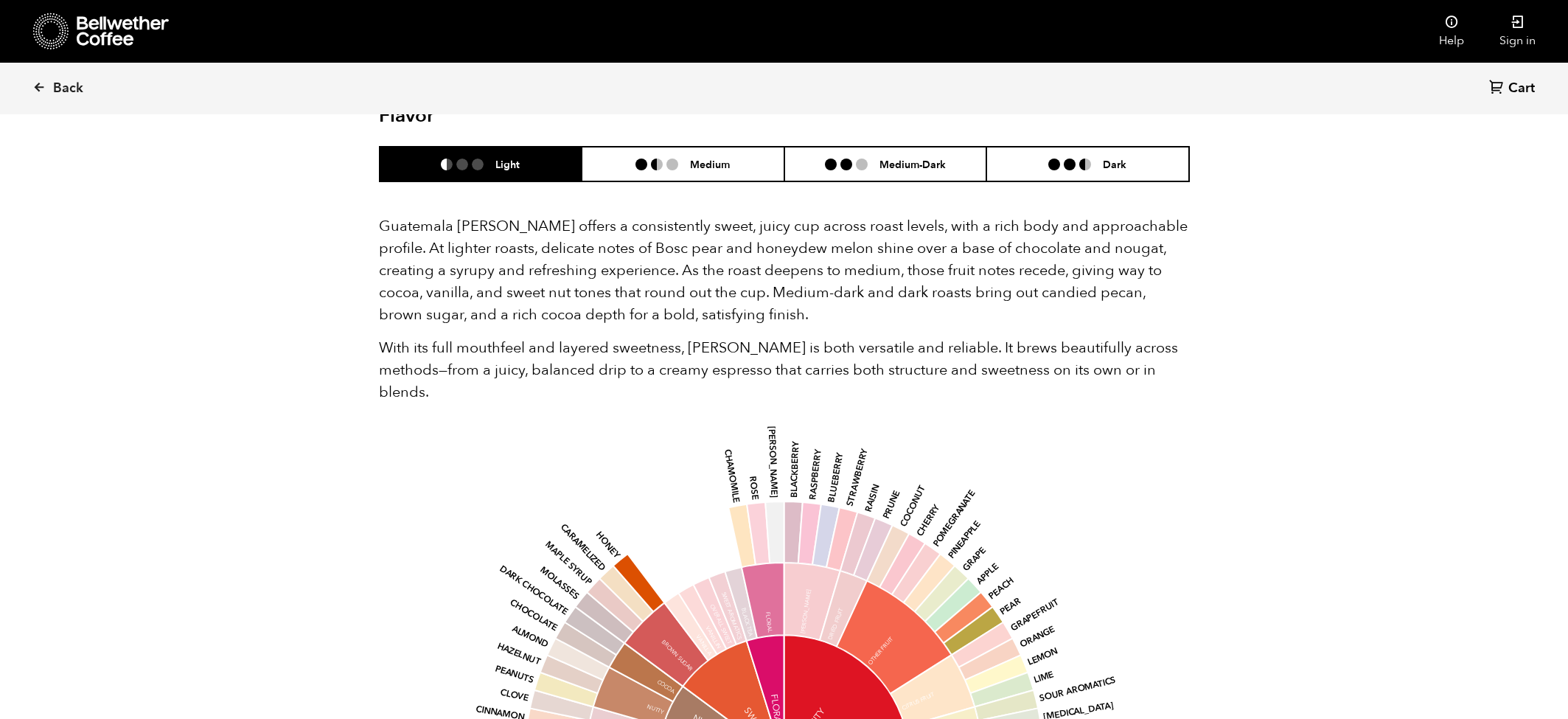
scroll to position [916, 0]
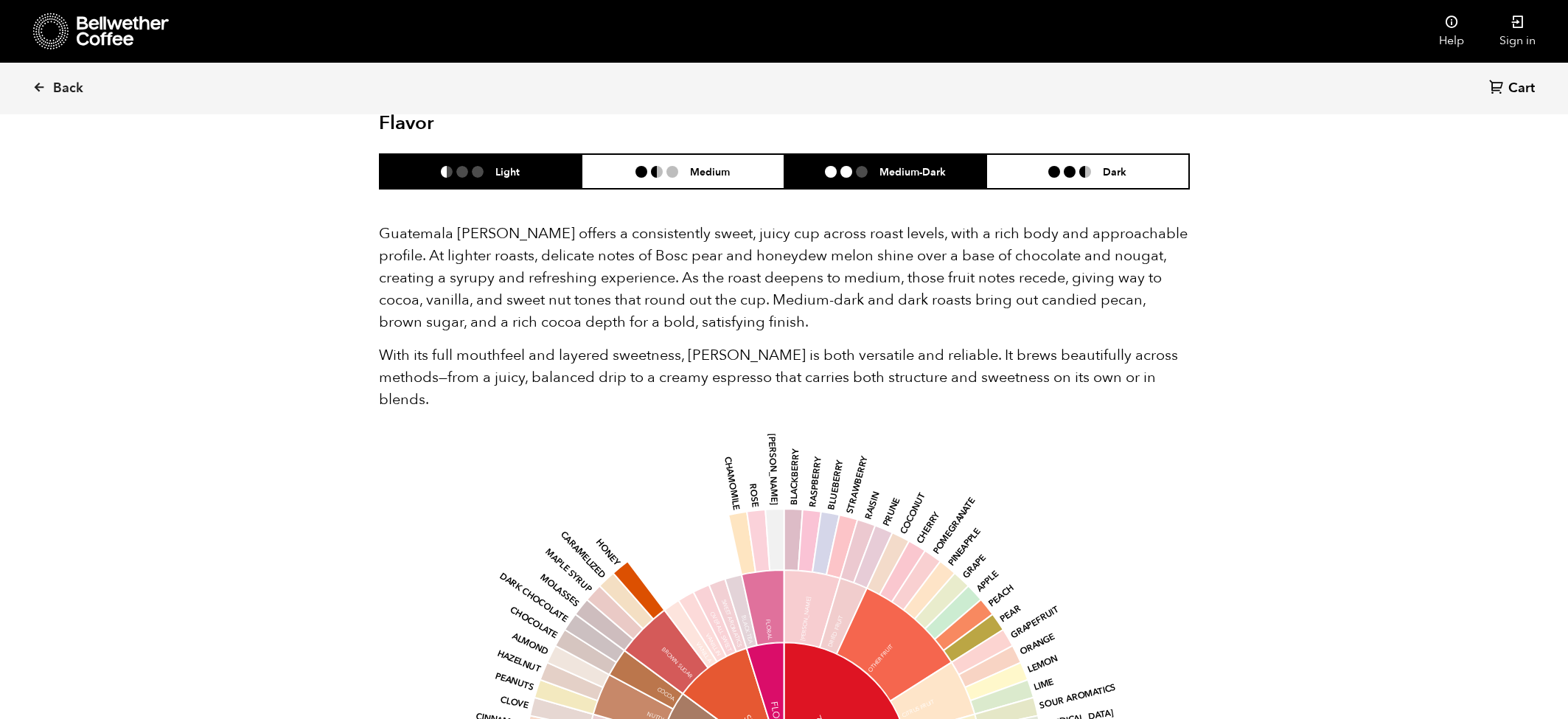
click at [913, 162] on li "Medium-Dark" at bounding box center [886, 172] width 202 height 35
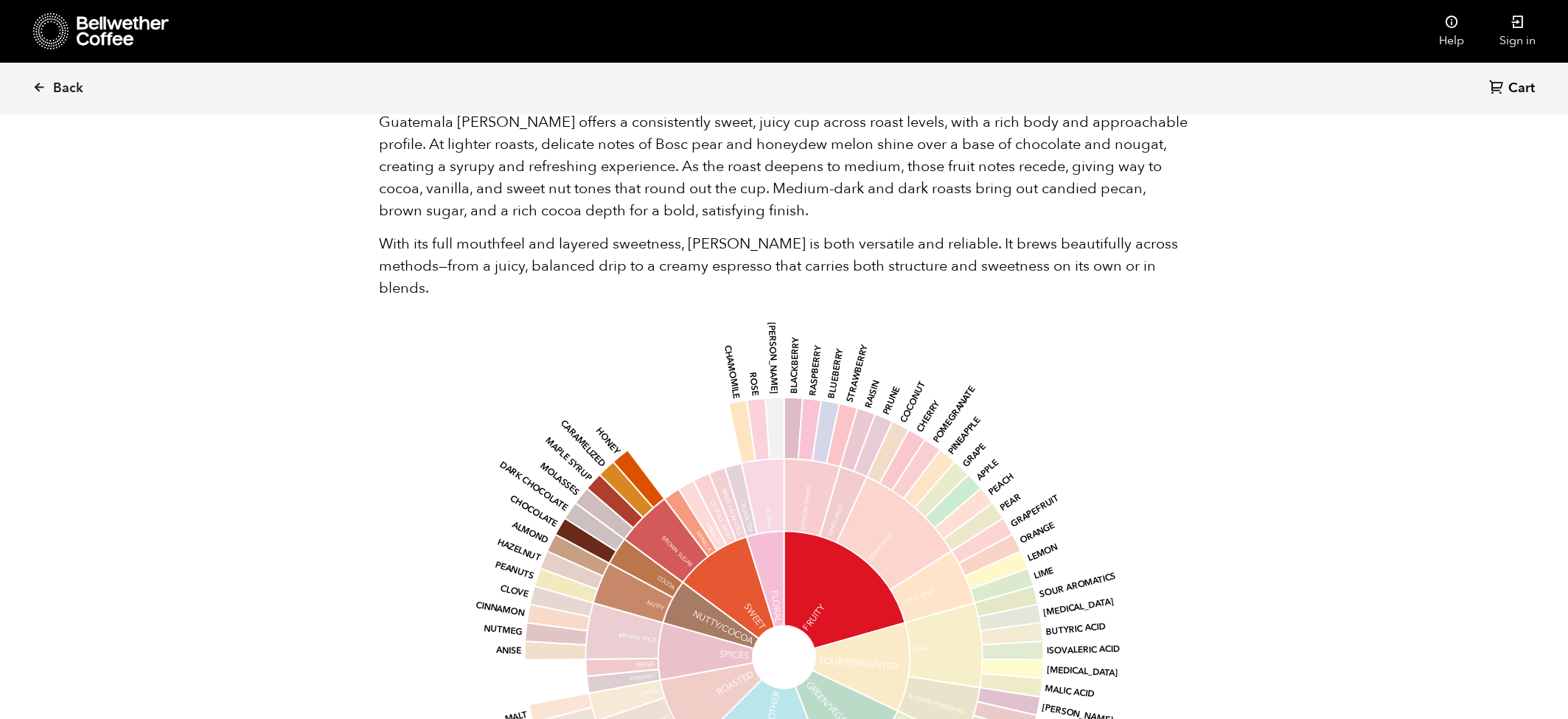
scroll to position [918, 0]
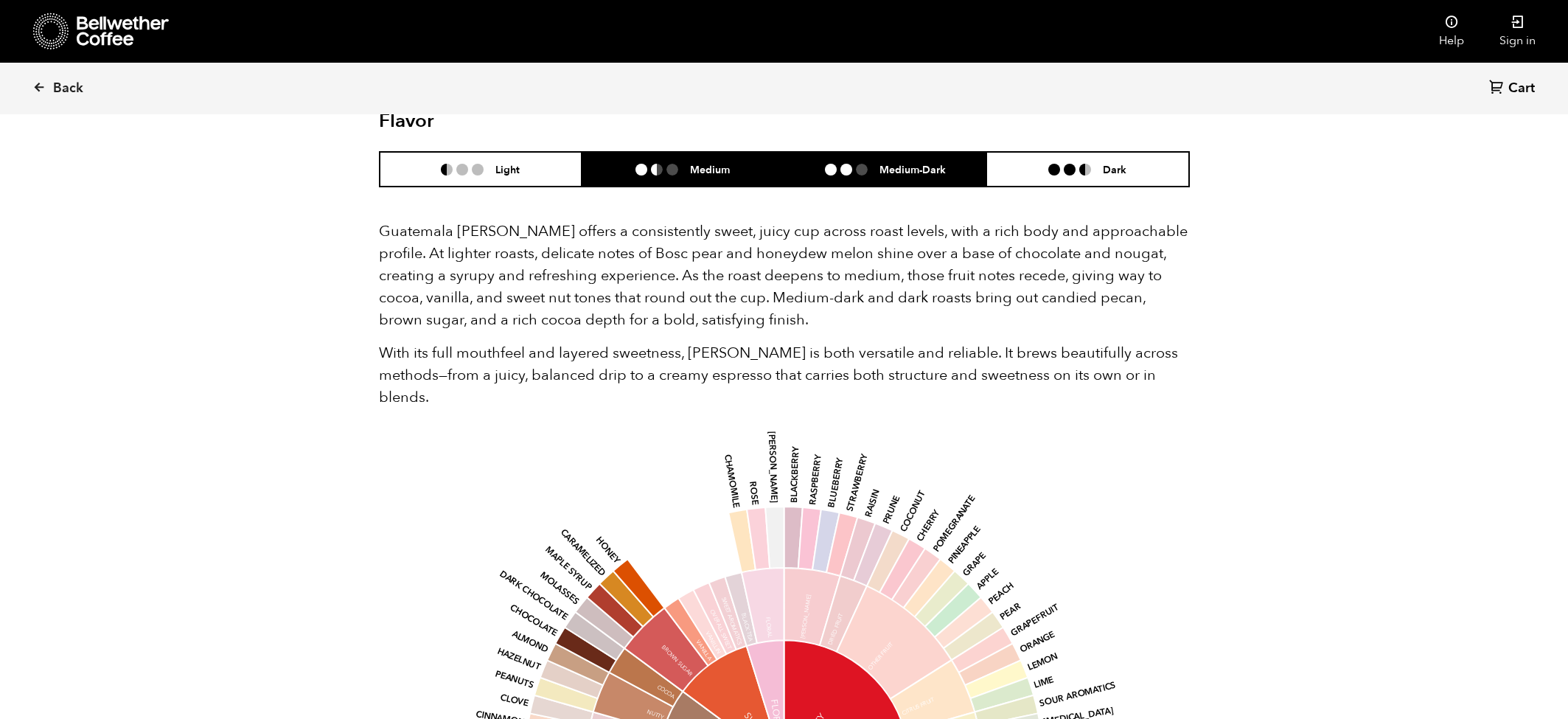
click at [690, 165] on ul at bounding box center [662, 169] width 54 height 12
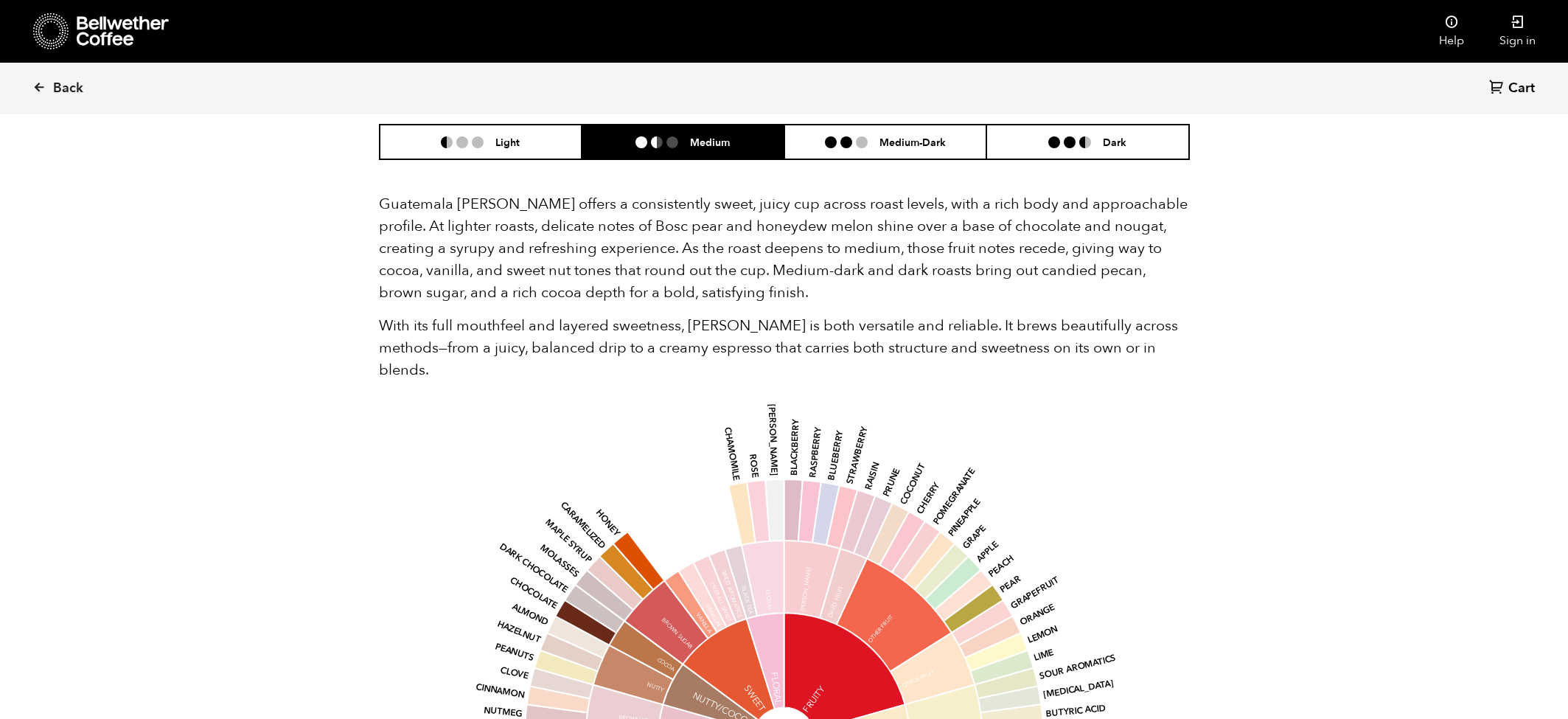
scroll to position [945, 0]
click at [841, 142] on li at bounding box center [846, 142] width 12 height 12
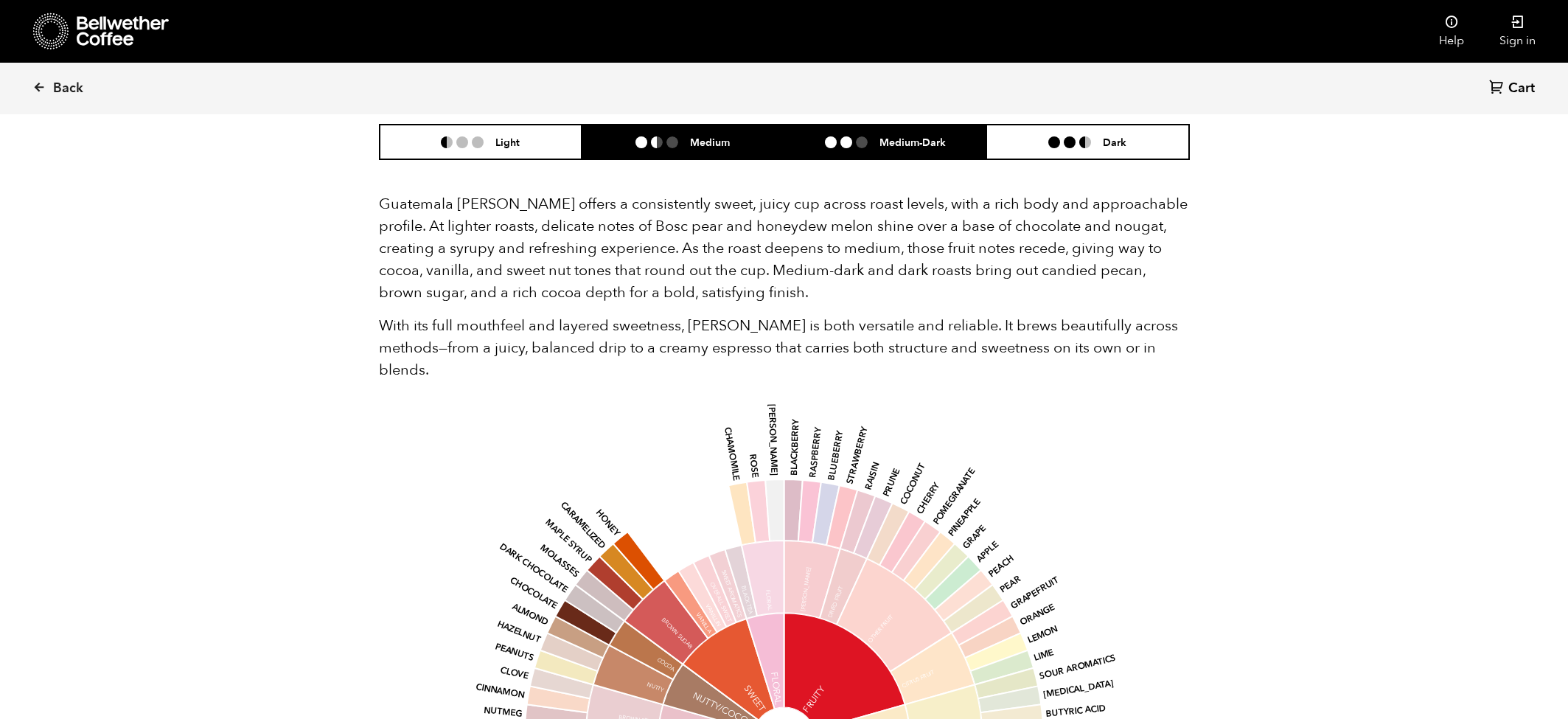
click at [704, 136] on h6 "Medium" at bounding box center [709, 143] width 40 height 13
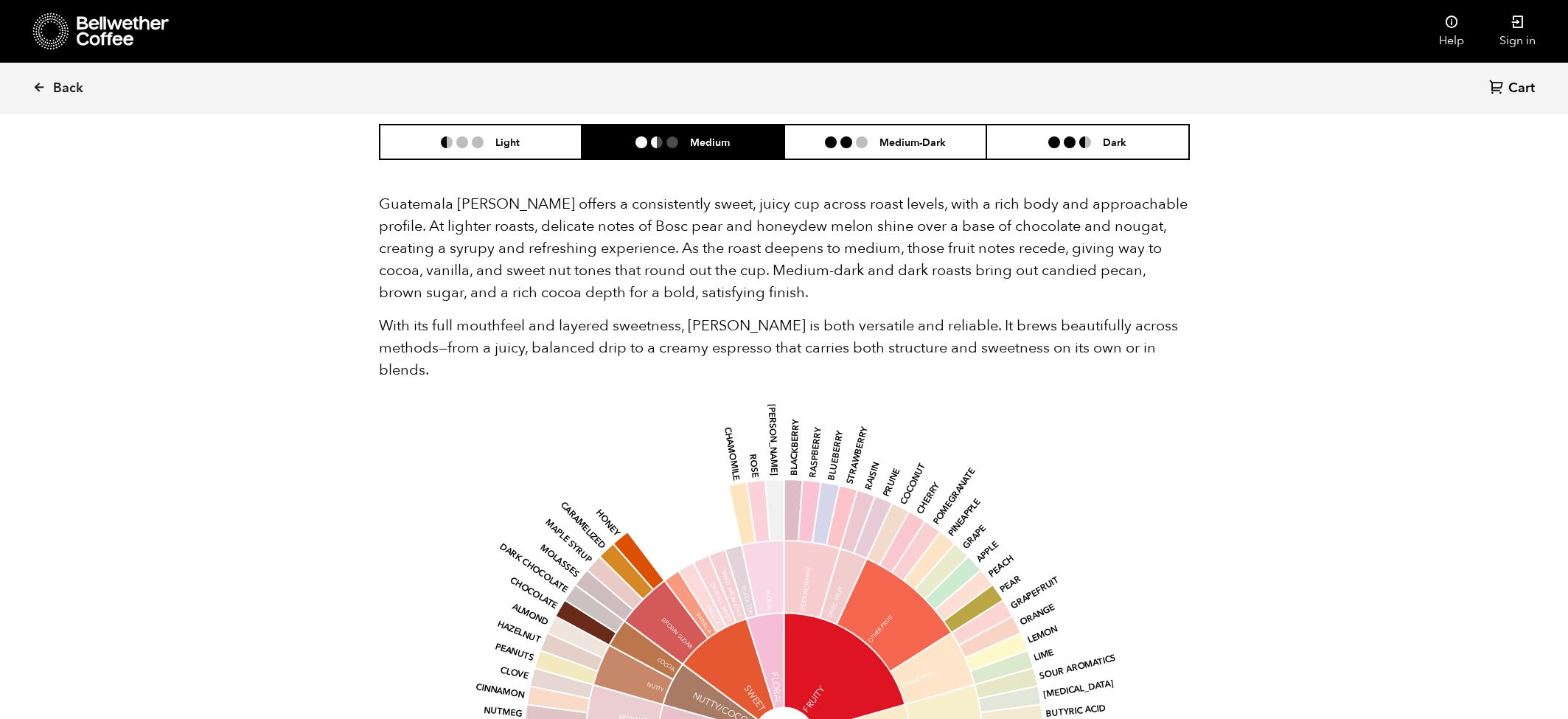
click at [73, 86] on span "Back" at bounding box center [68, 88] width 30 height 17
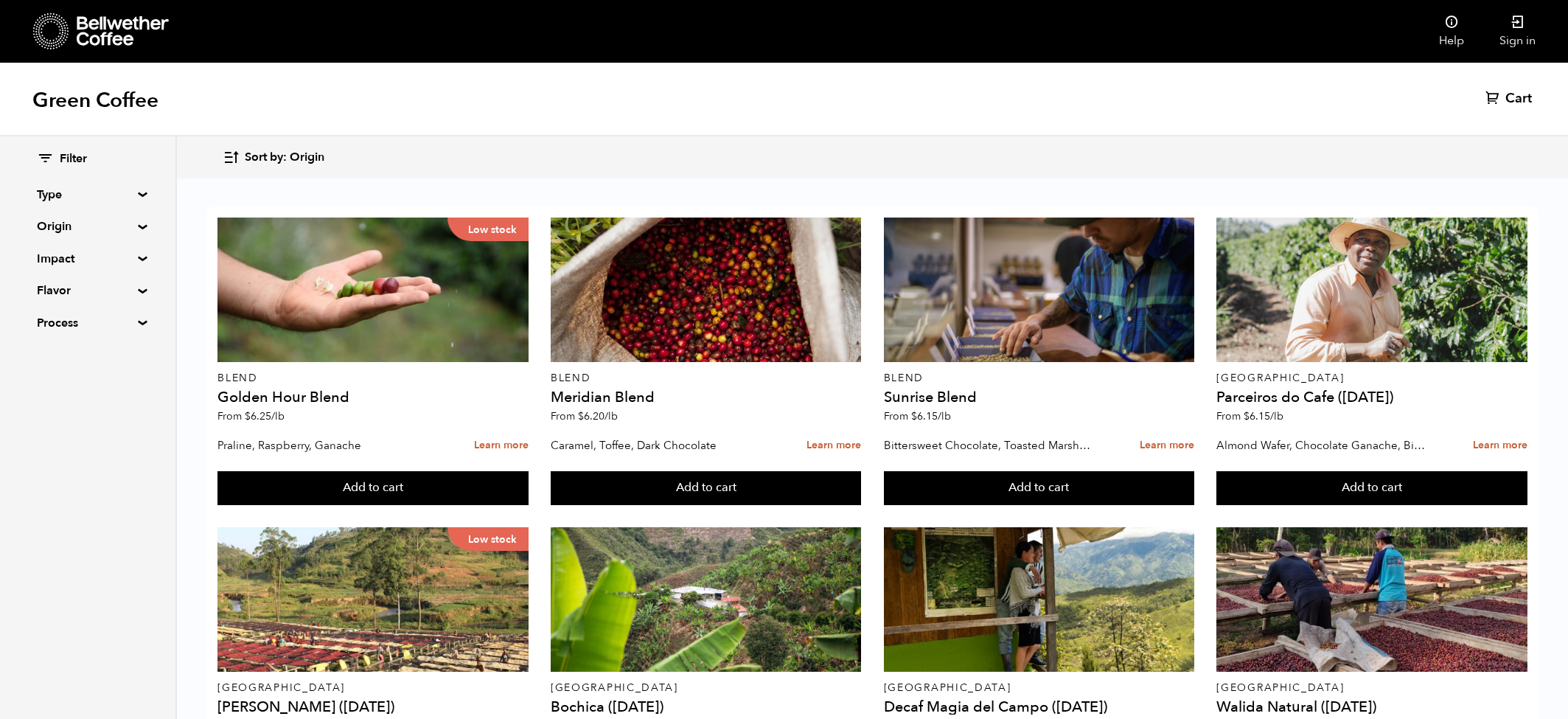
scroll to position [500, 0]
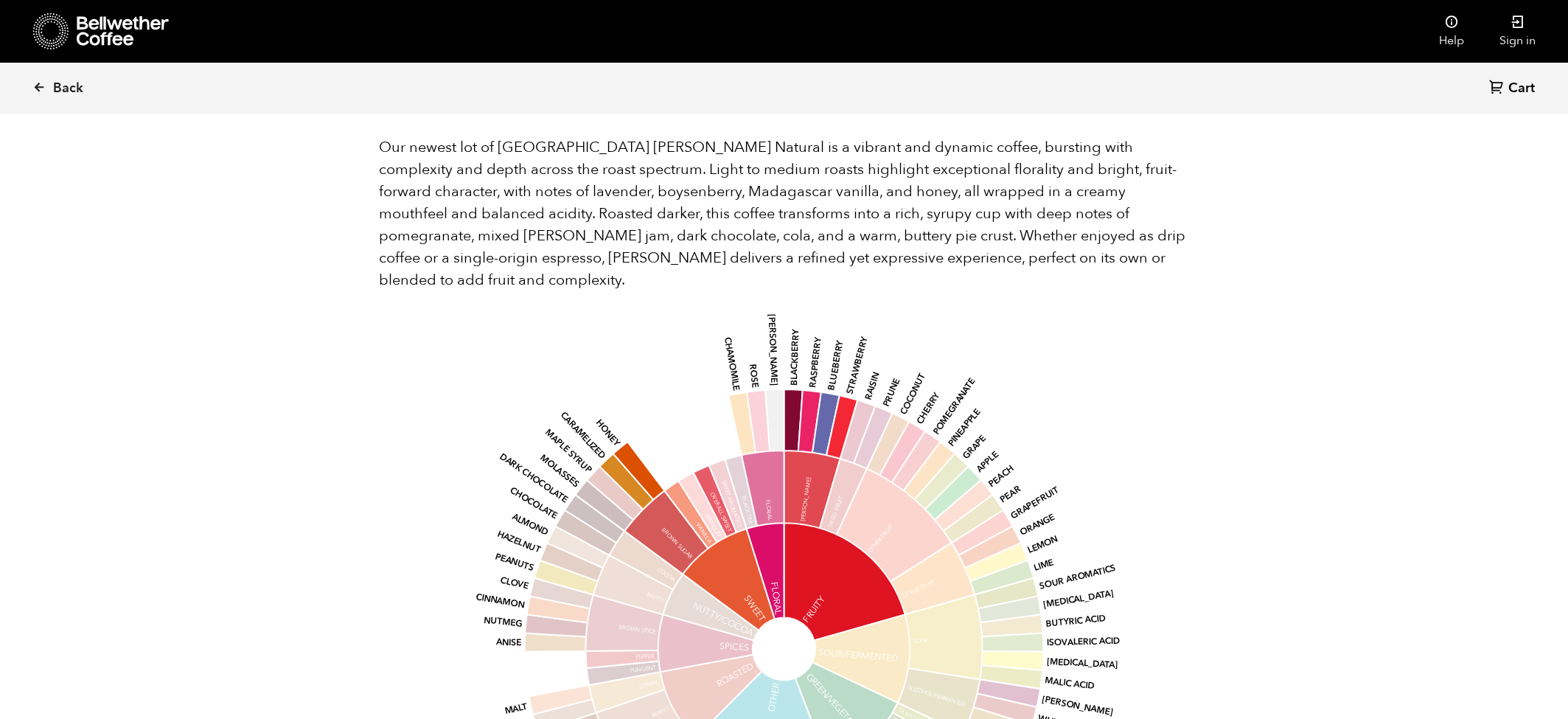
scroll to position [1301, 0]
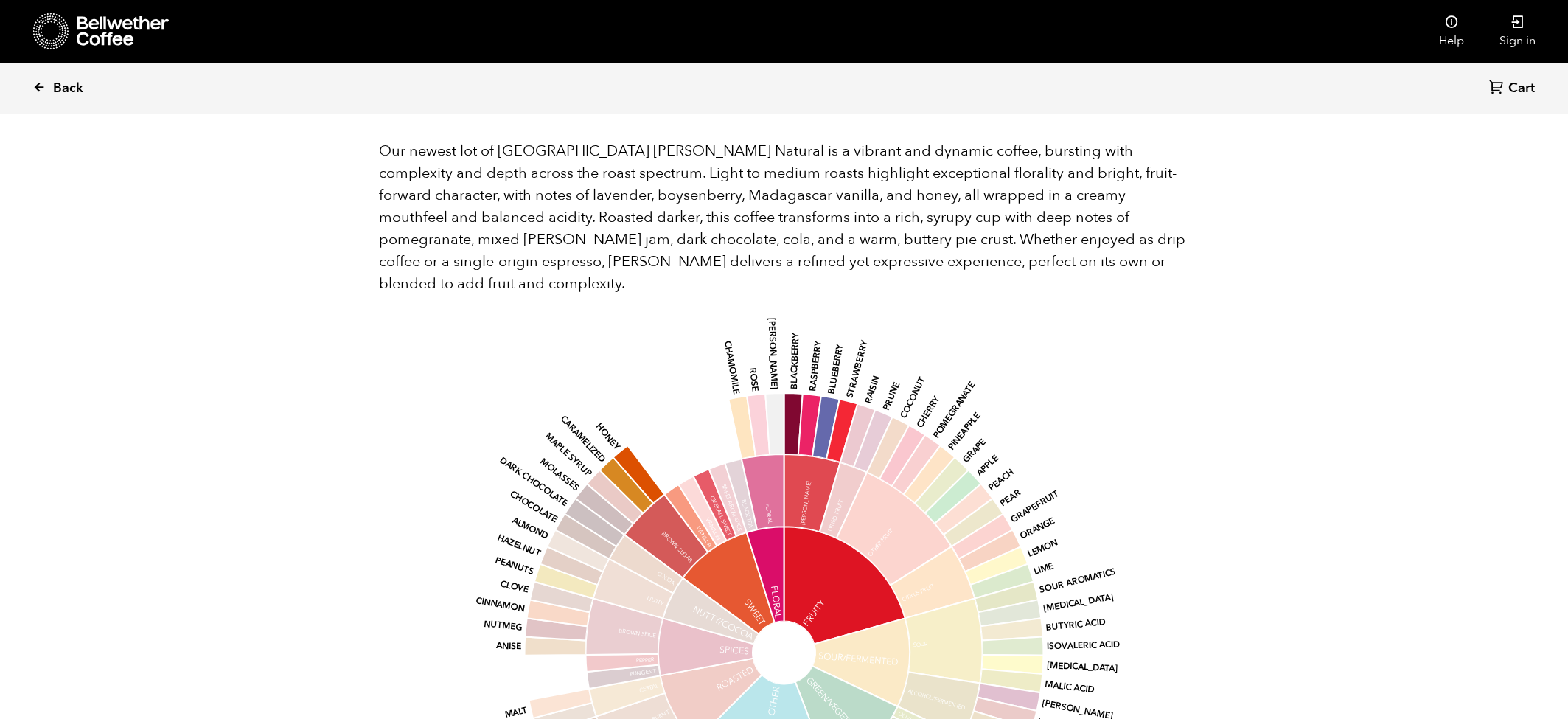
click at [57, 85] on span "Back" at bounding box center [68, 88] width 30 height 17
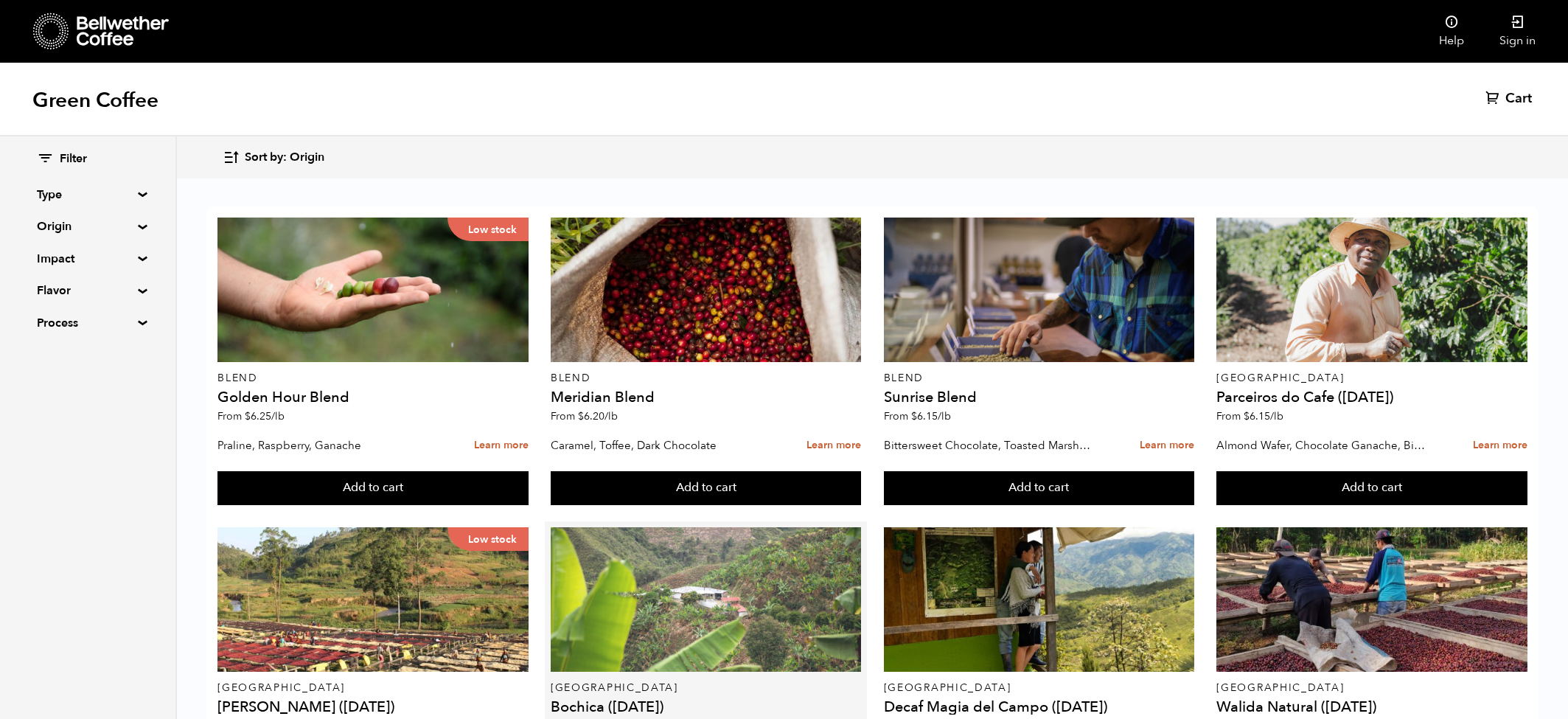
scroll to position [121, 0]
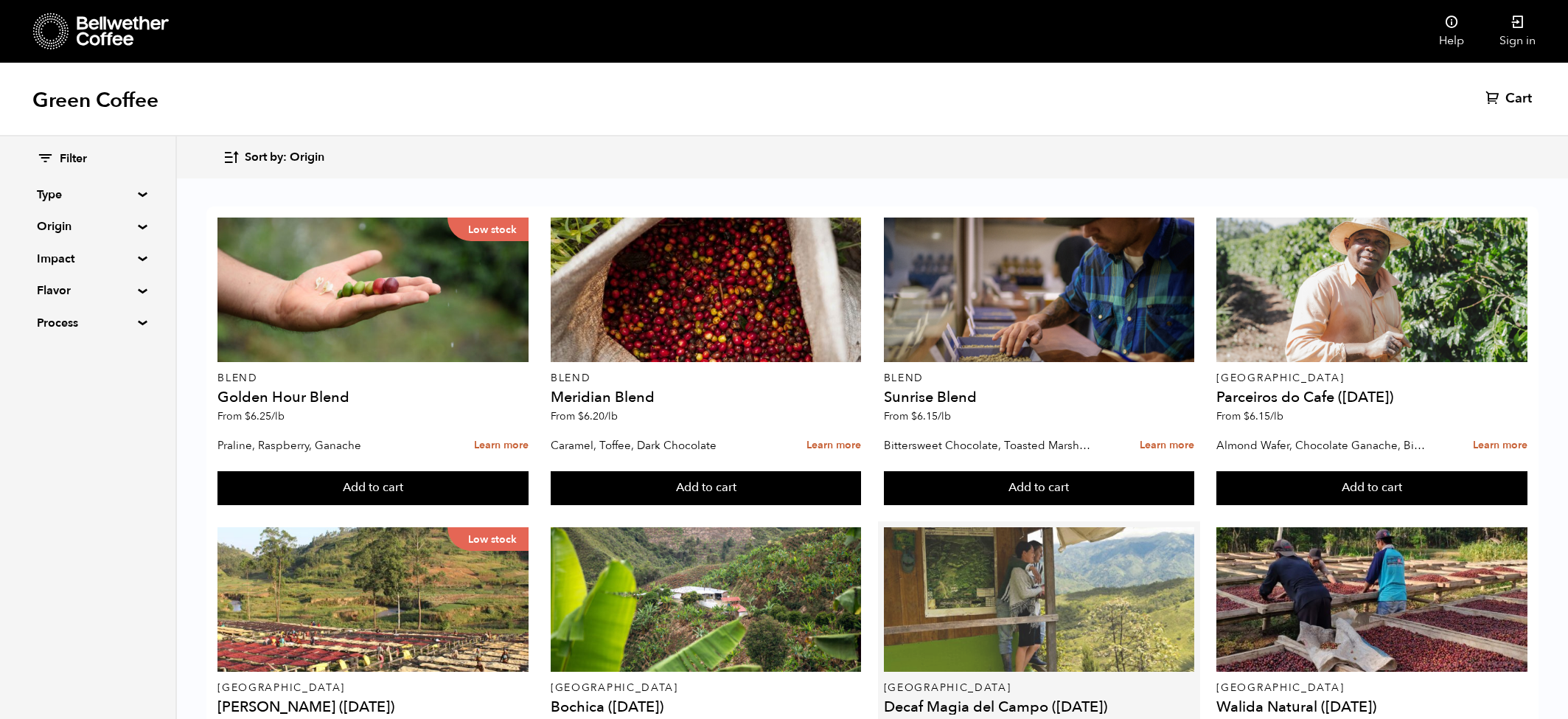
click at [1039, 527] on div at bounding box center [1039, 599] width 311 height 144
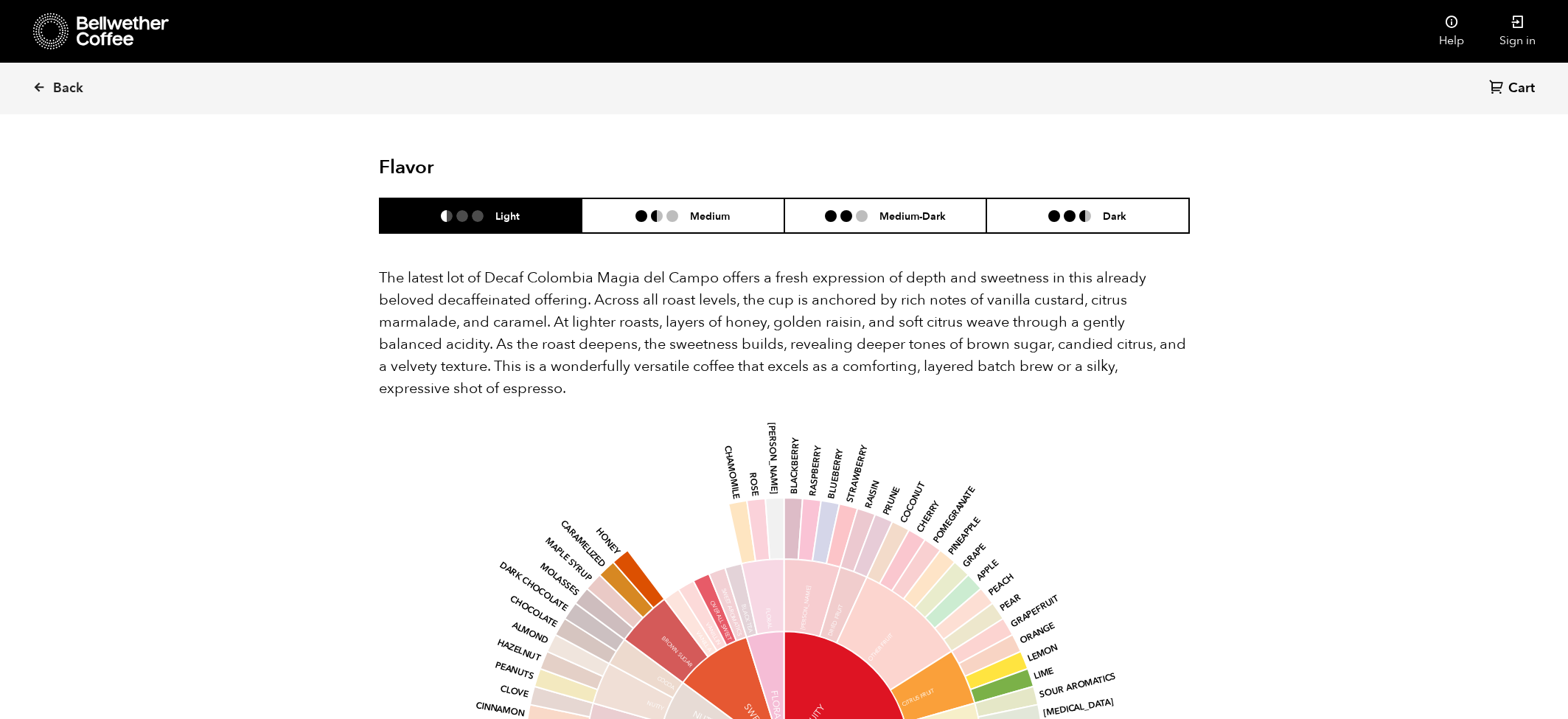
scroll to position [1349, 0]
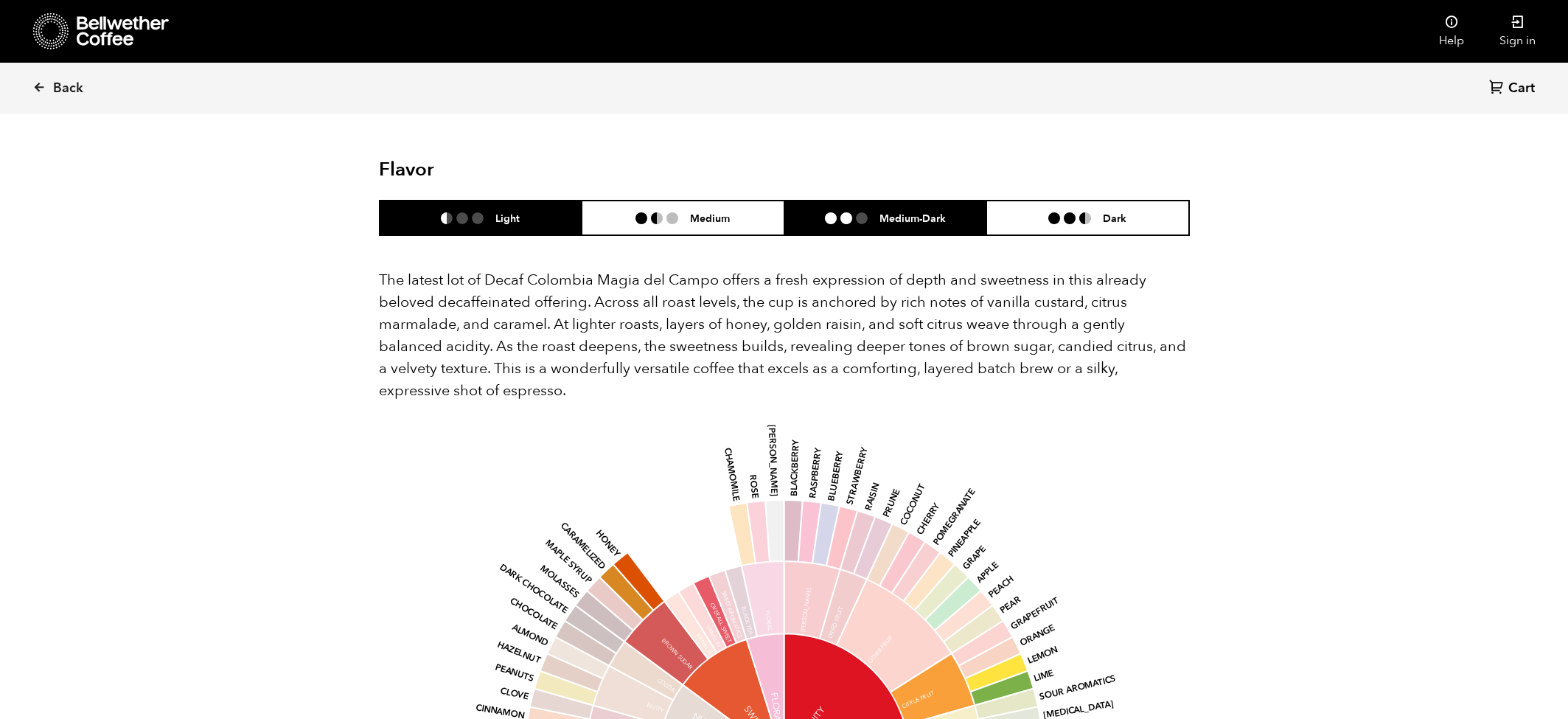
click at [887, 200] on li "Medium-Dark" at bounding box center [886, 218] width 202 height 35
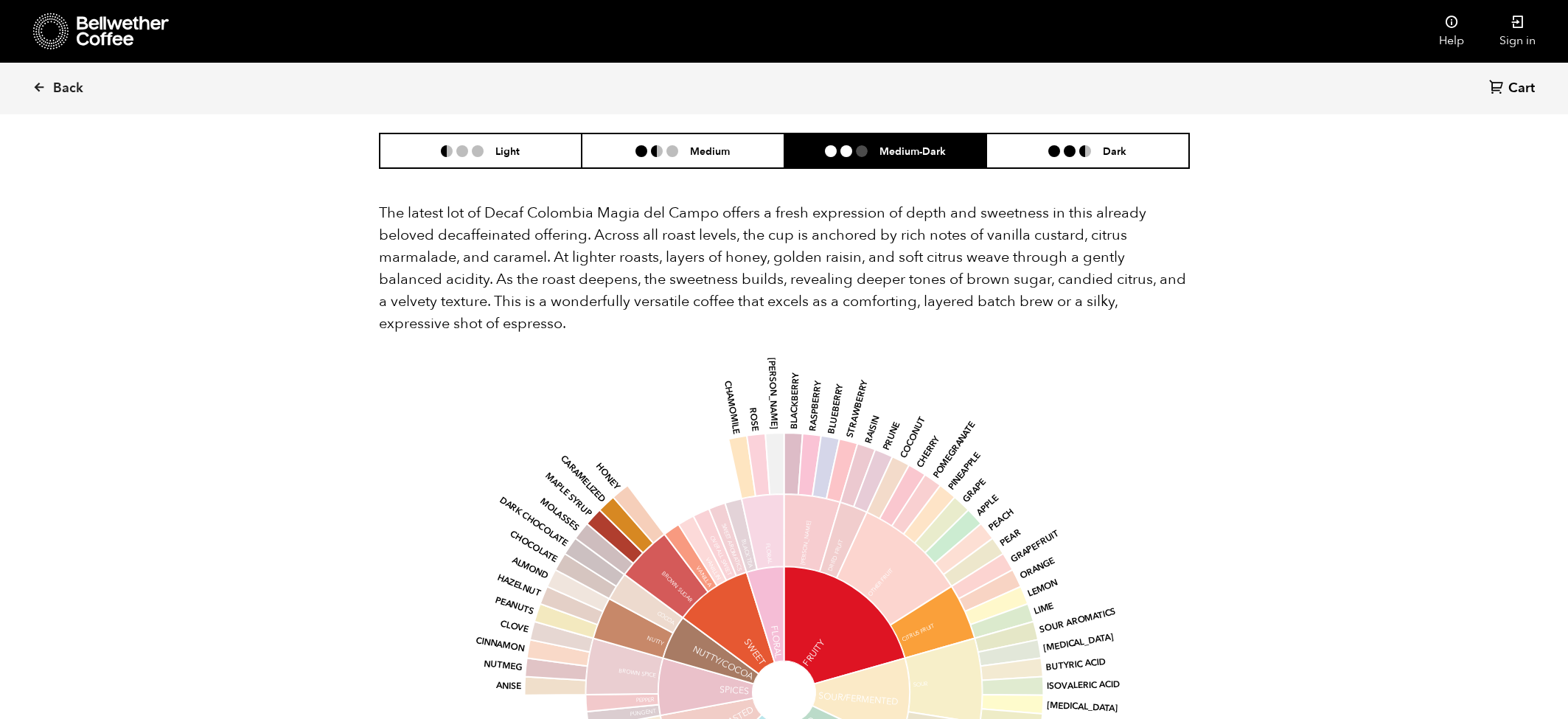
scroll to position [1414, 0]
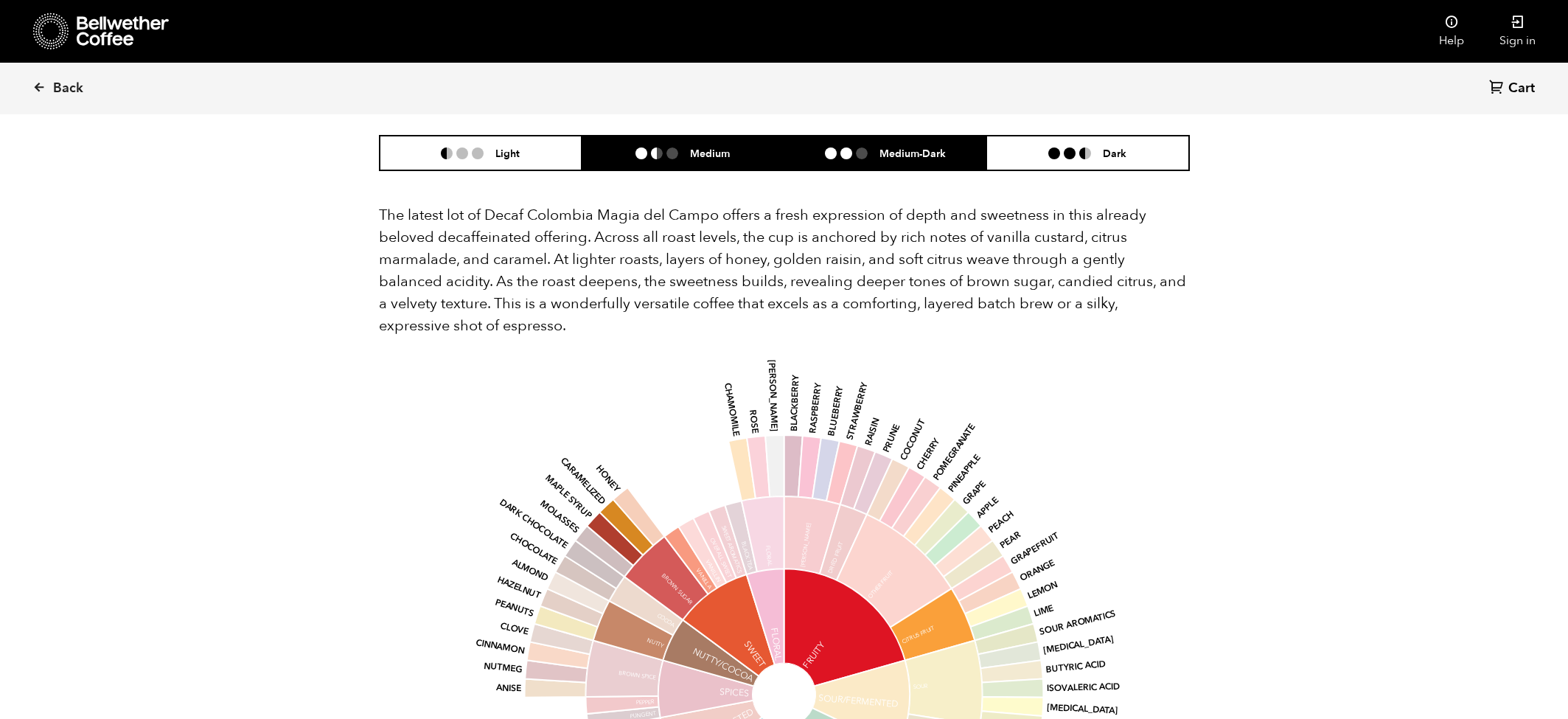
click at [715, 147] on h6 "Medium" at bounding box center [709, 154] width 40 height 13
